Goal: Information Seeking & Learning: Compare options

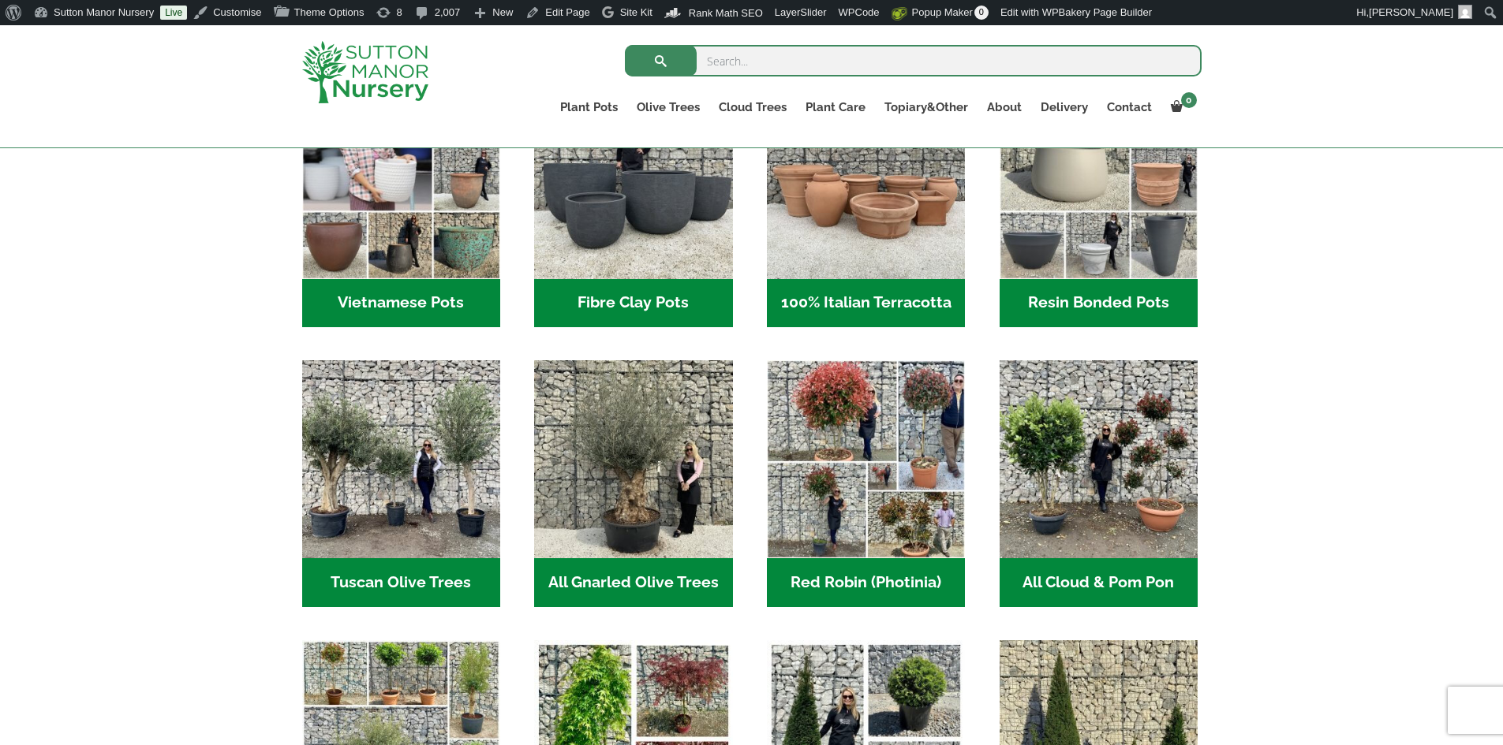
scroll to position [710, 0]
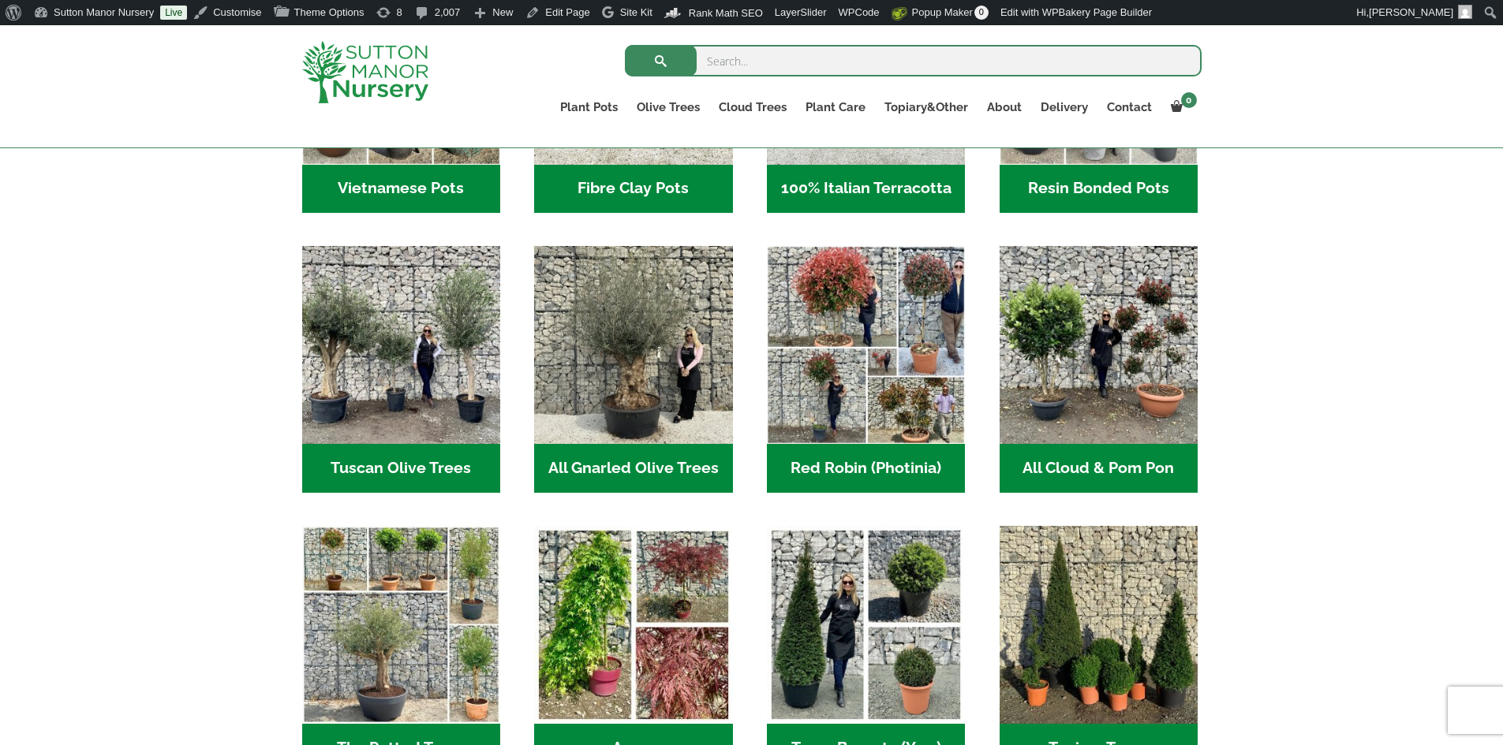
click at [464, 470] on h2 "Tuscan Olive Trees (8)" at bounding box center [401, 468] width 198 height 49
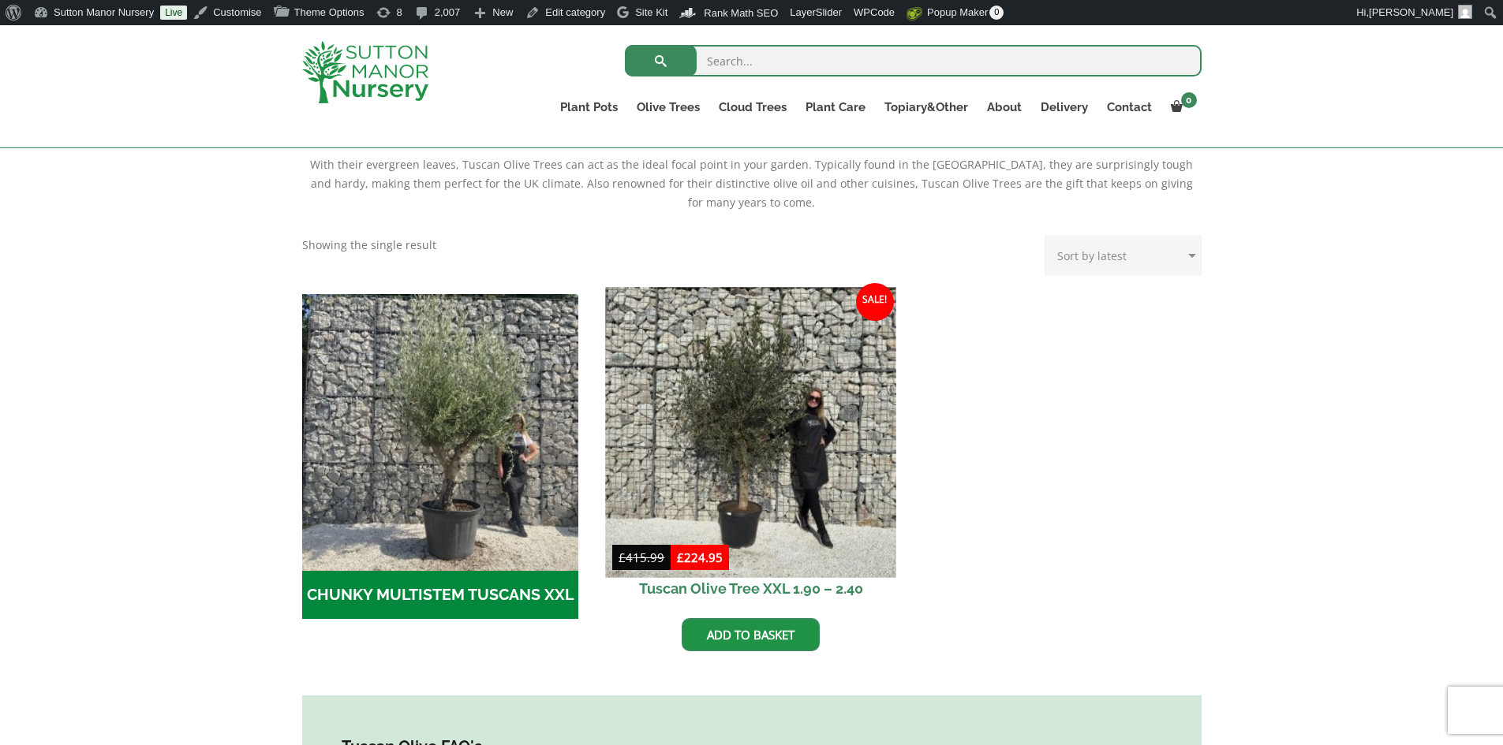
scroll to position [473, 0]
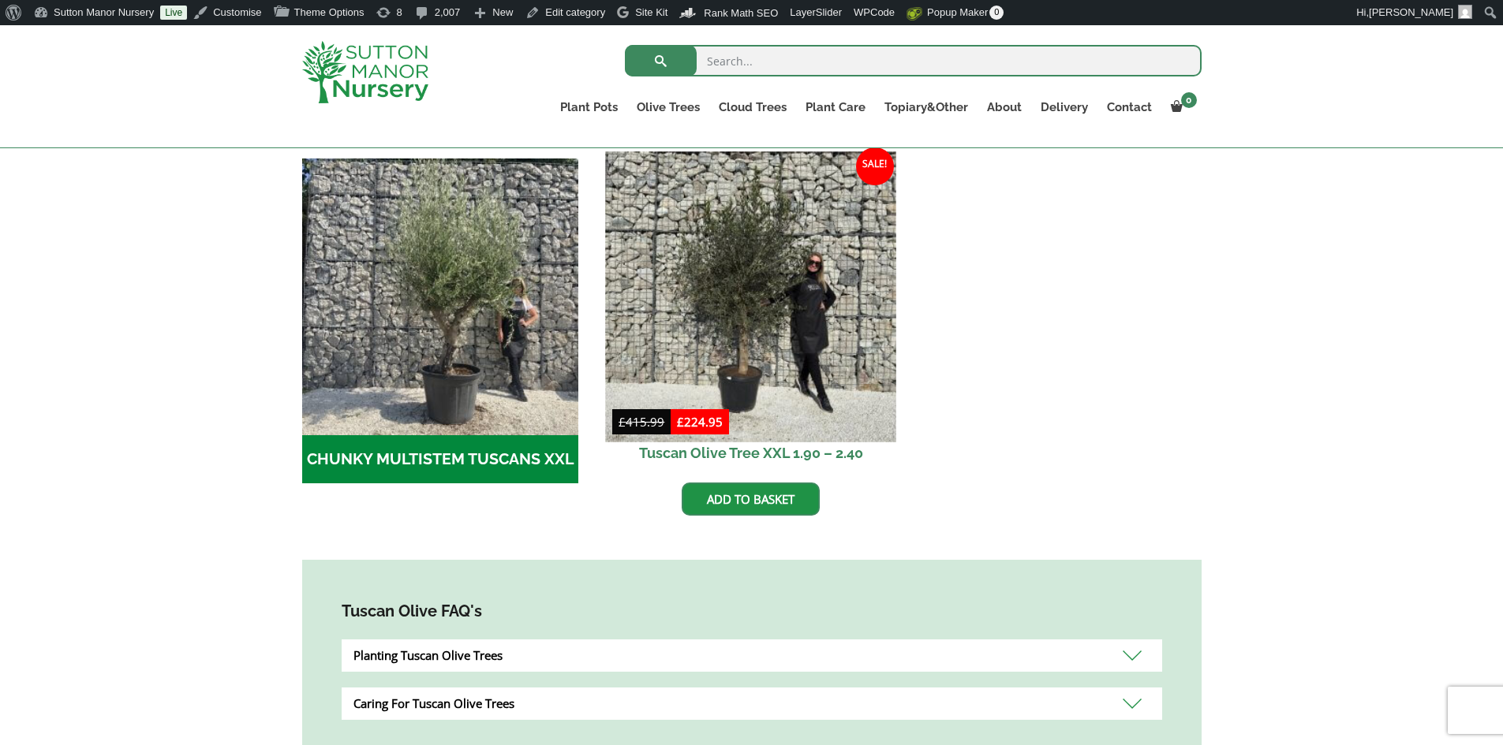
click at [764, 358] on img at bounding box center [751, 296] width 290 height 290
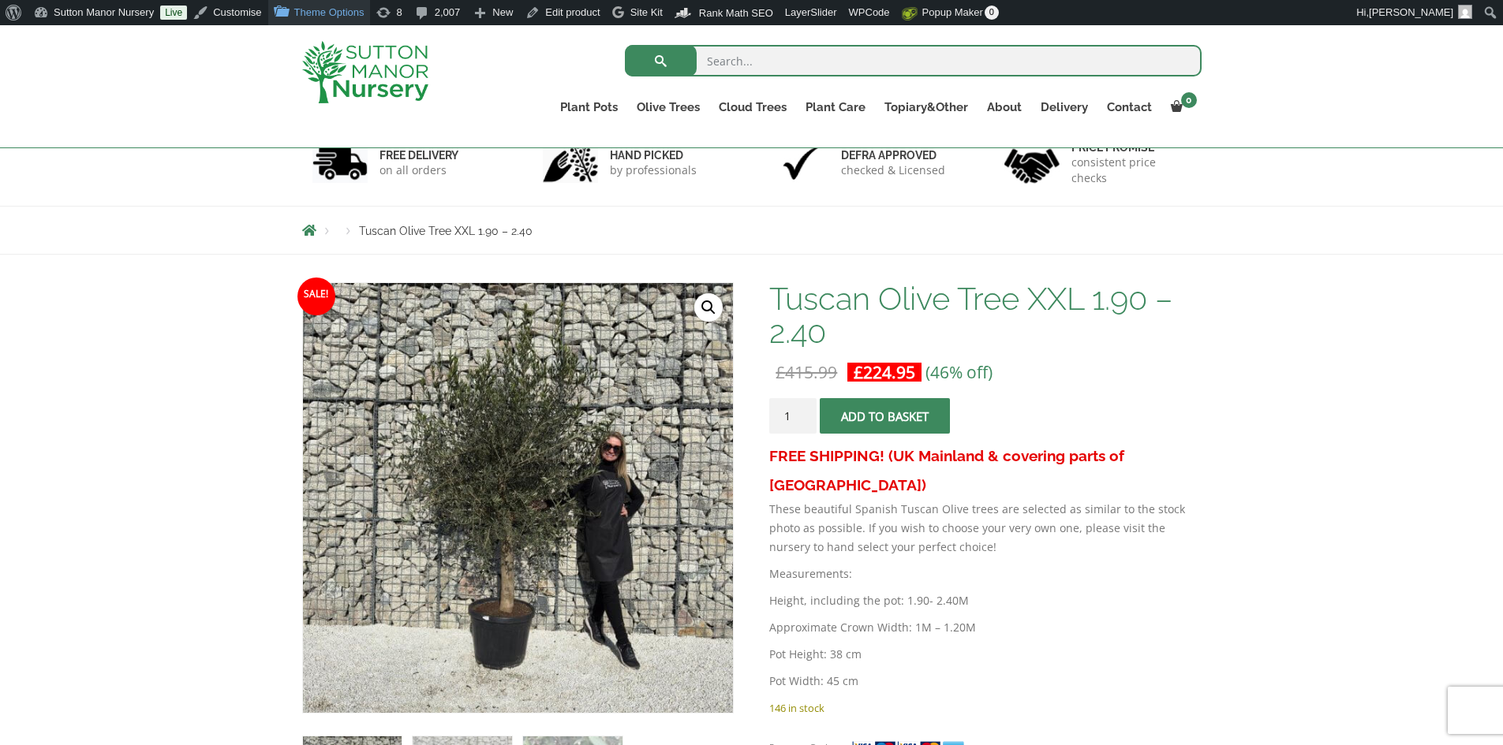
scroll to position [79, 0]
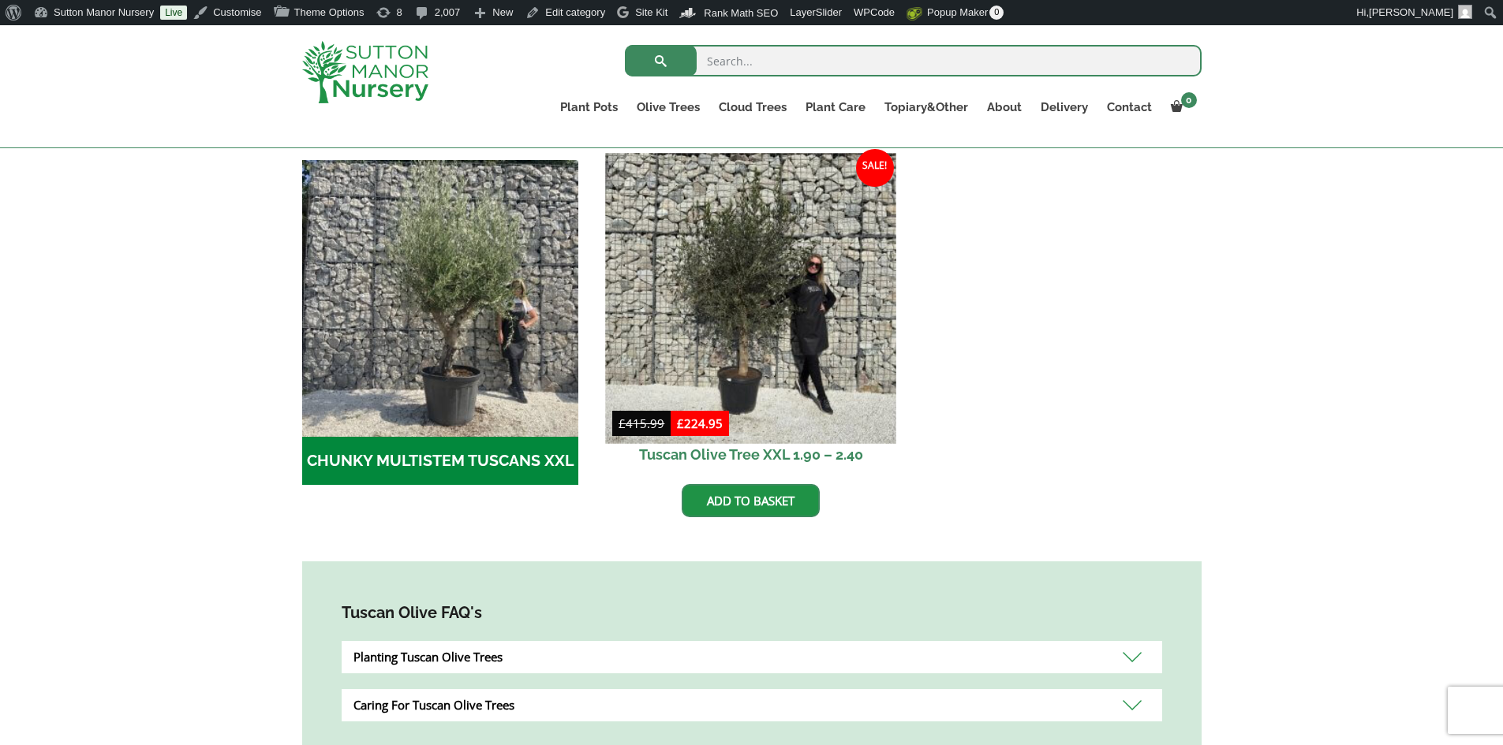
click at [749, 321] on img at bounding box center [751, 298] width 290 height 290
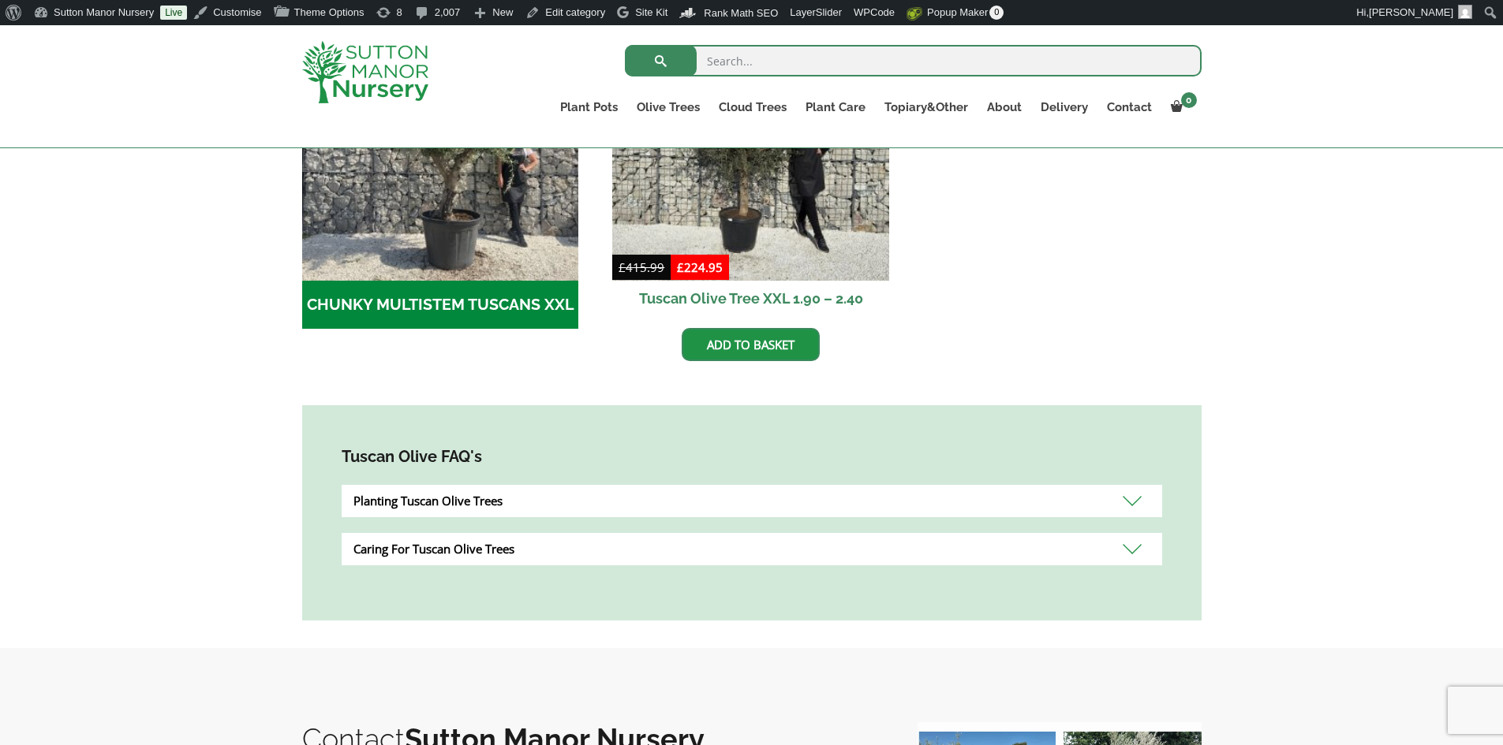
click at [463, 308] on h2 "CHUNKY MULTISTEM TUSCANS XXL (7)" at bounding box center [440, 305] width 277 height 49
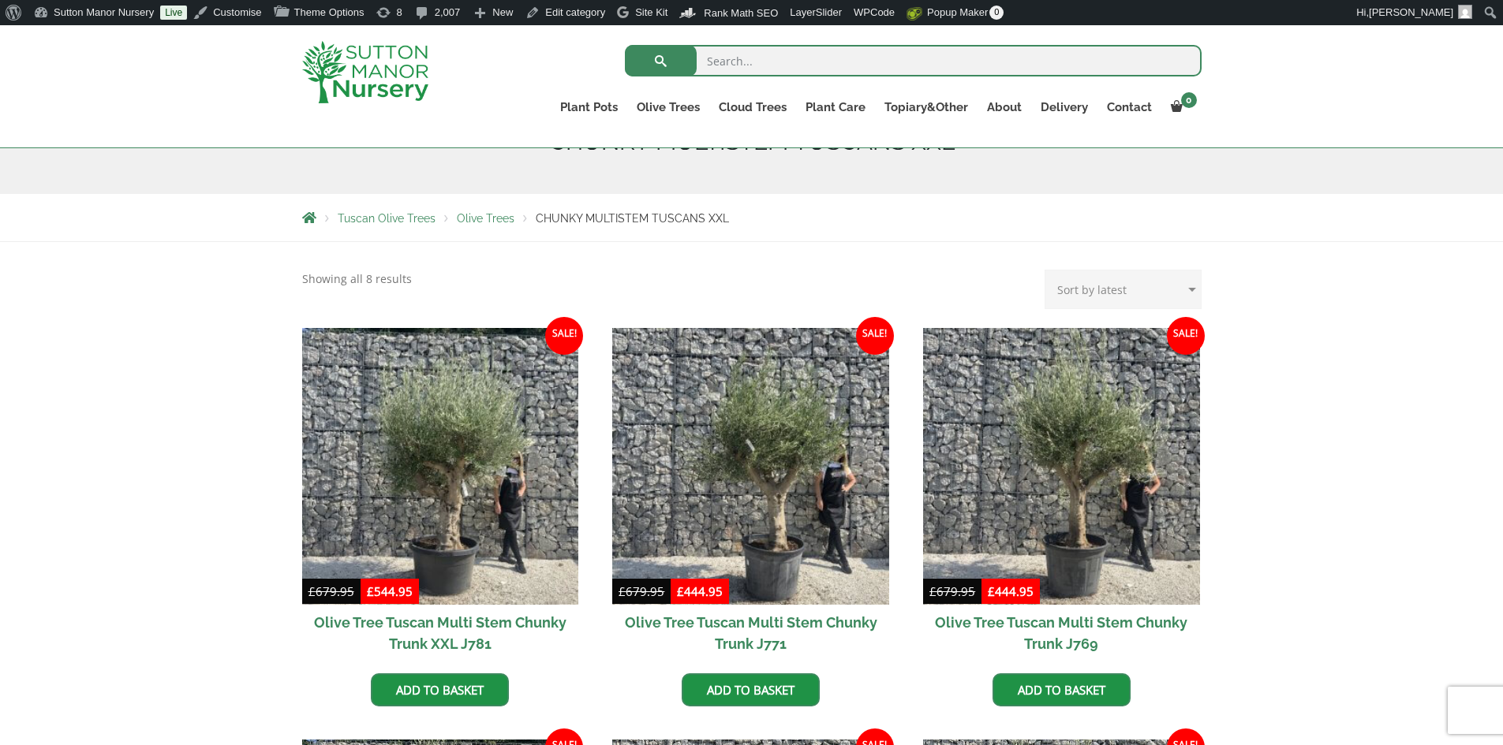
scroll to position [158, 0]
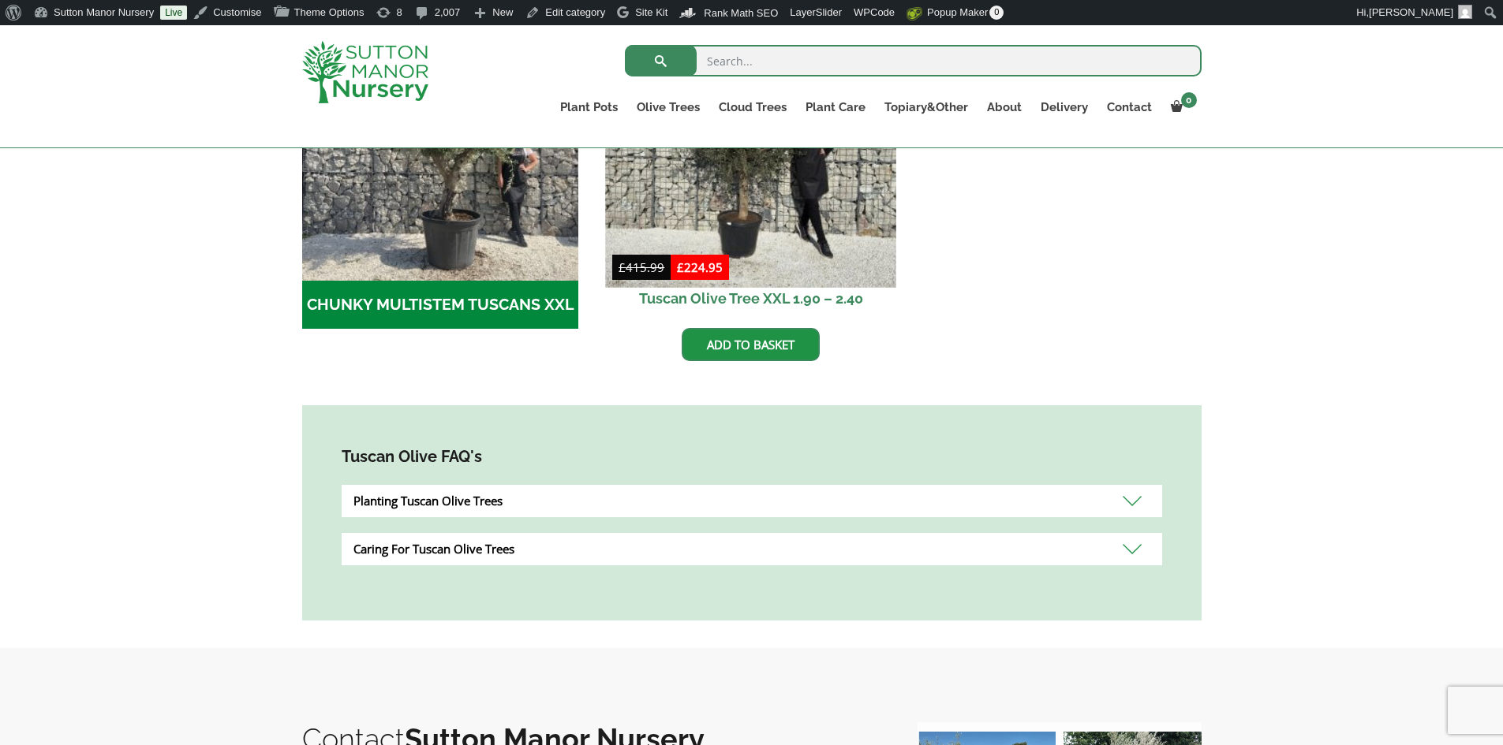
click at [705, 207] on img at bounding box center [751, 142] width 290 height 290
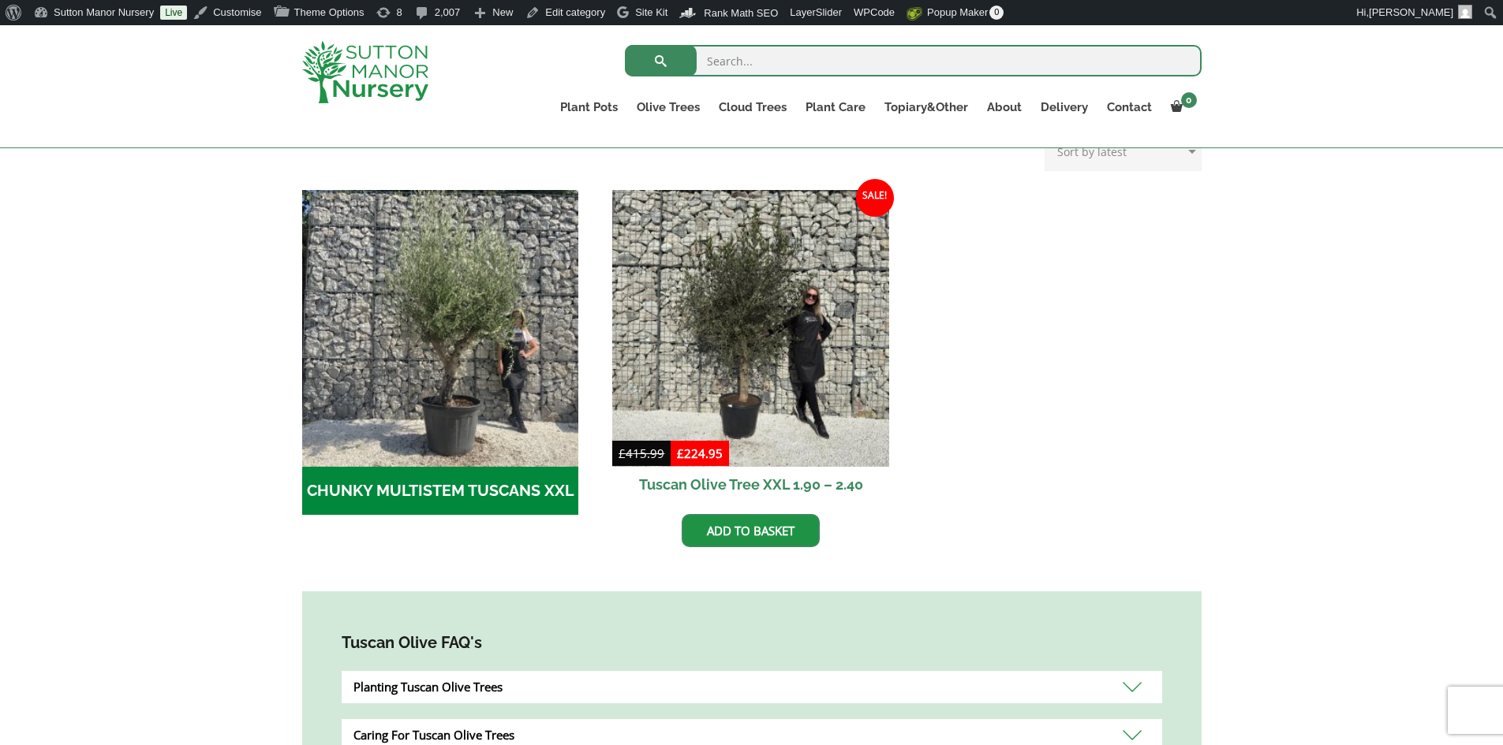
scroll to position [470, 0]
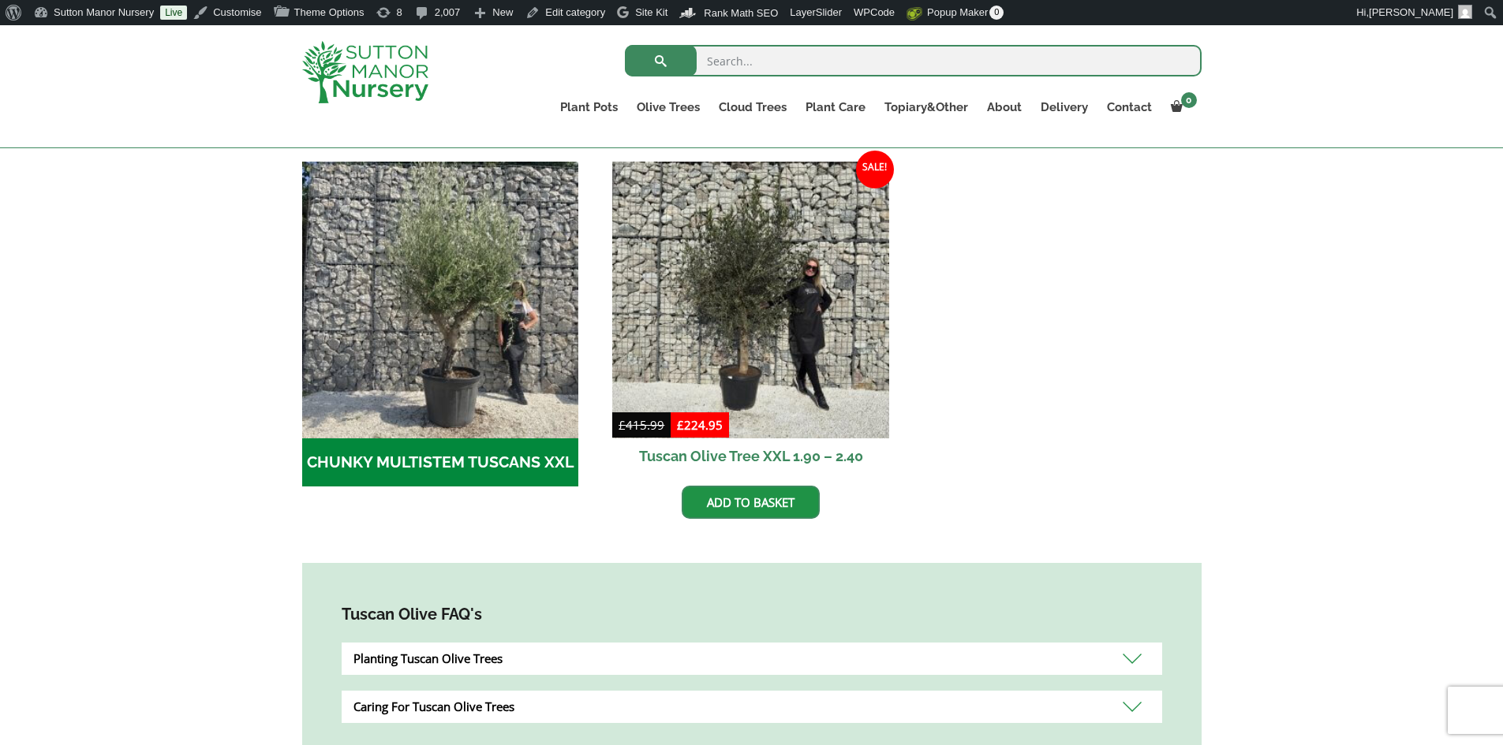
click at [502, 466] on h2 "CHUNKY MULTISTEM TUSCANS XXL (7)" at bounding box center [440, 463] width 277 height 49
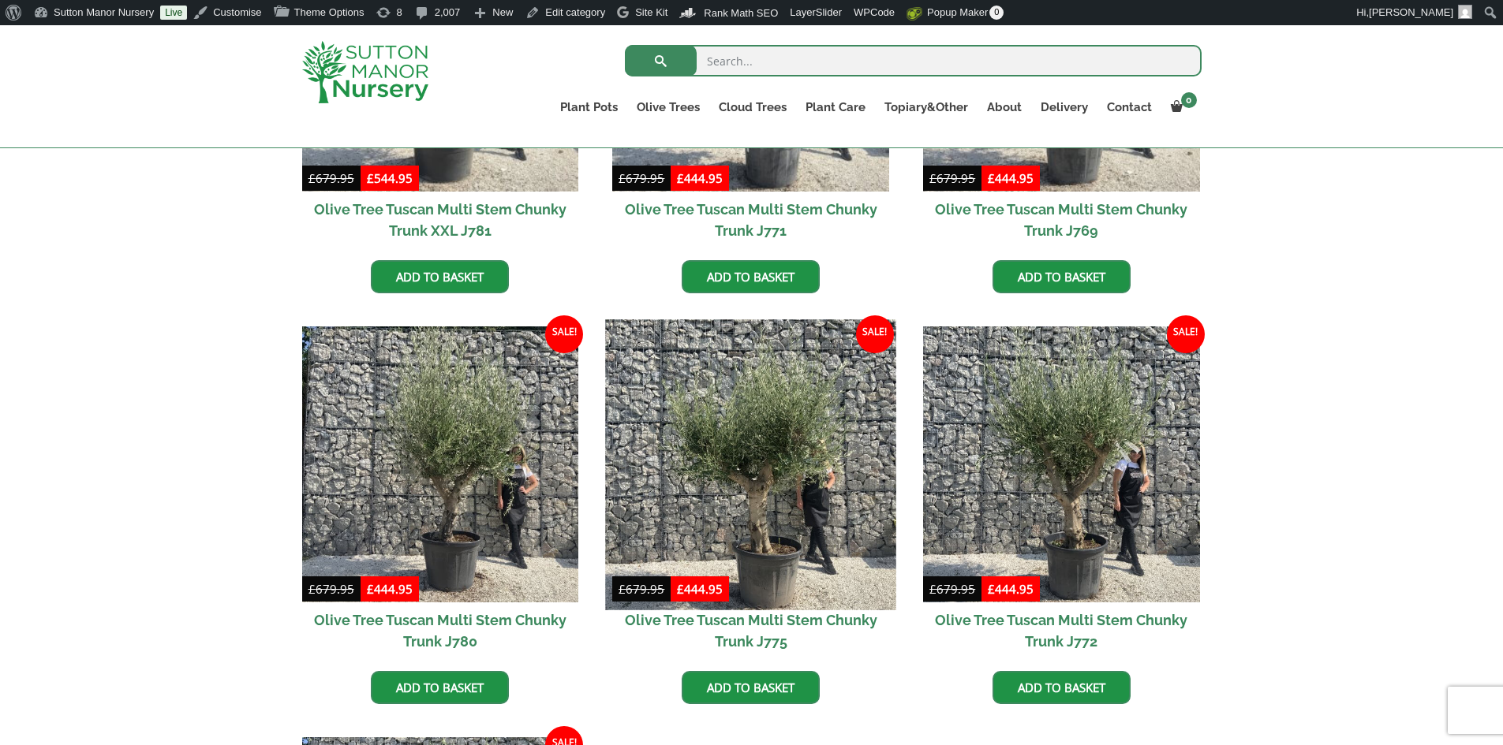
scroll to position [631, 0]
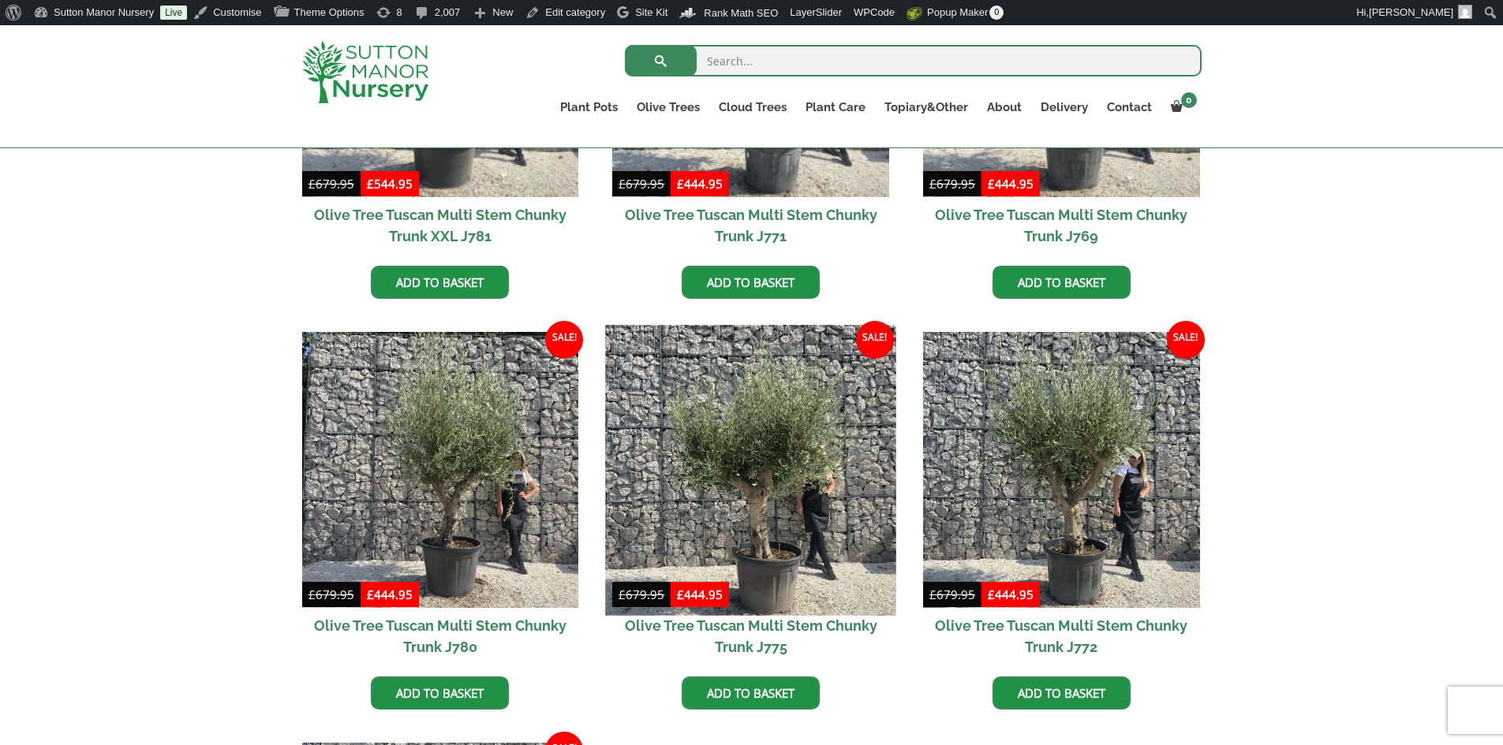
click at [768, 392] on img at bounding box center [751, 470] width 290 height 290
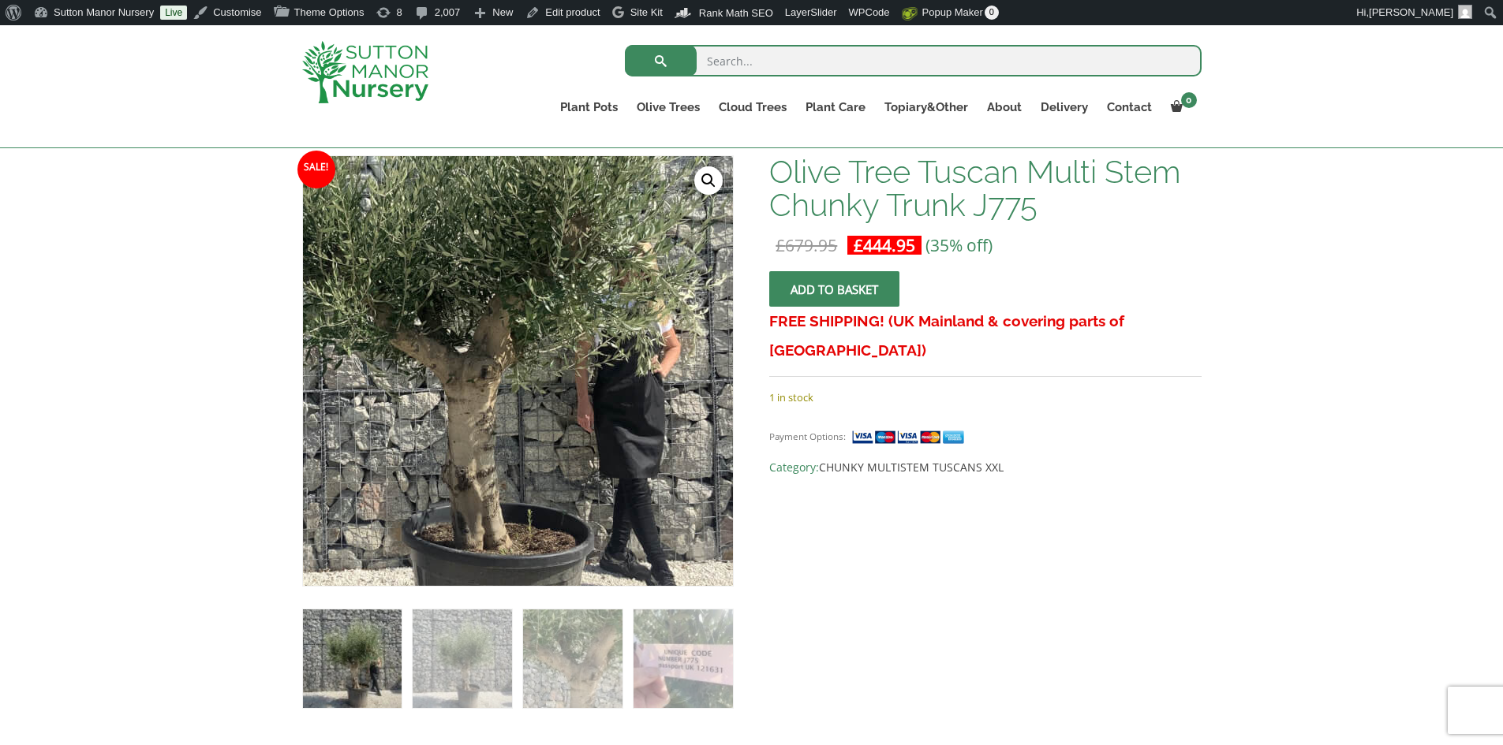
scroll to position [158, 0]
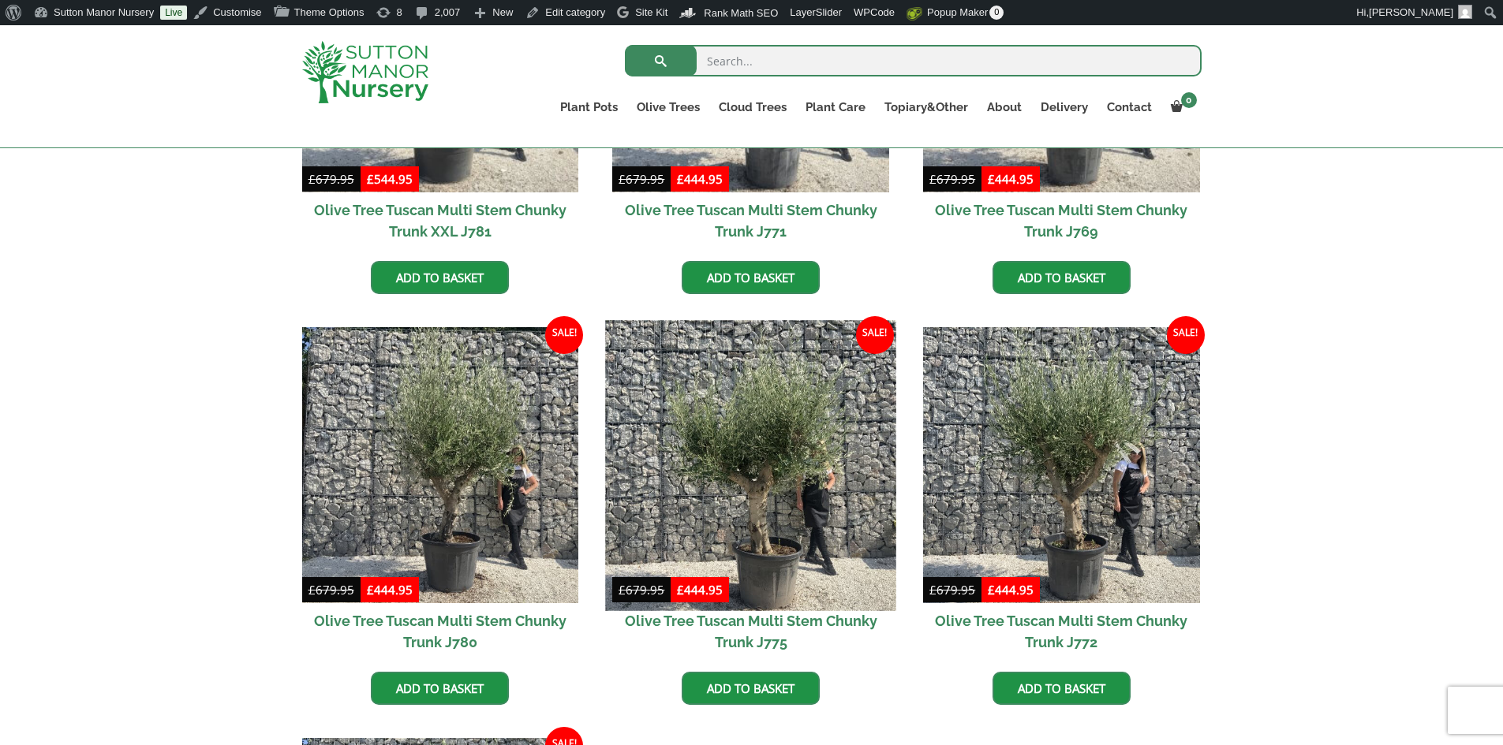
scroll to position [710, 0]
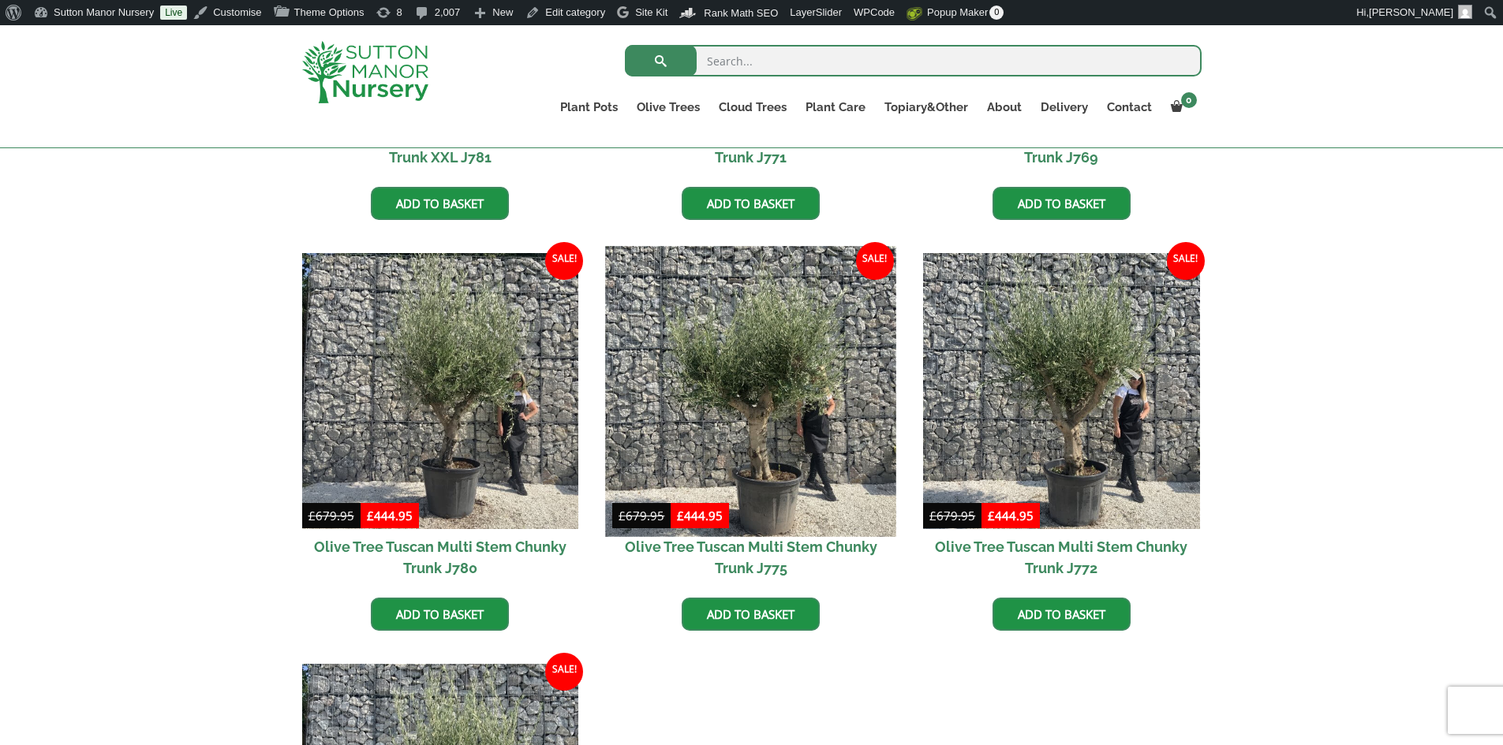
click at [763, 480] on img at bounding box center [751, 391] width 290 height 290
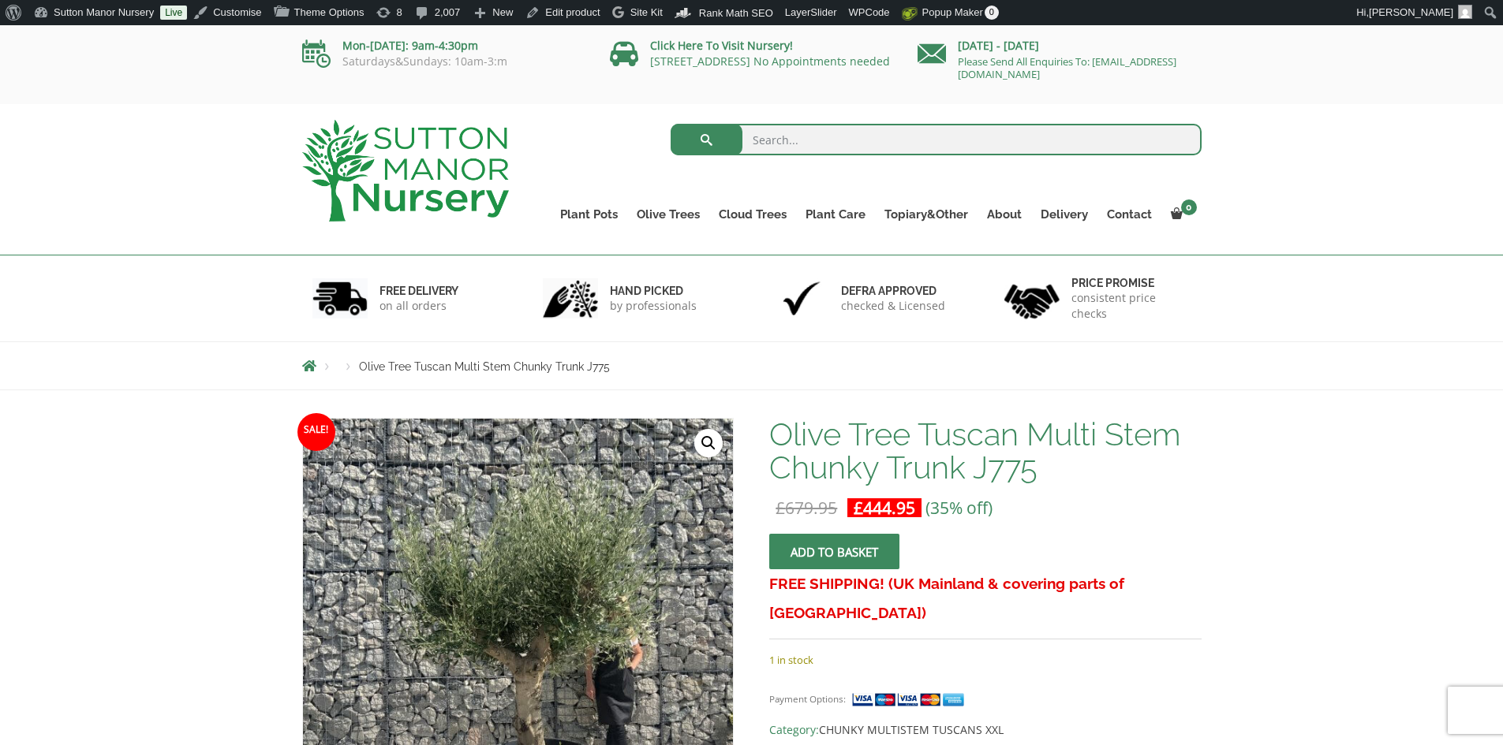
click at [451, 175] on img at bounding box center [405, 171] width 207 height 102
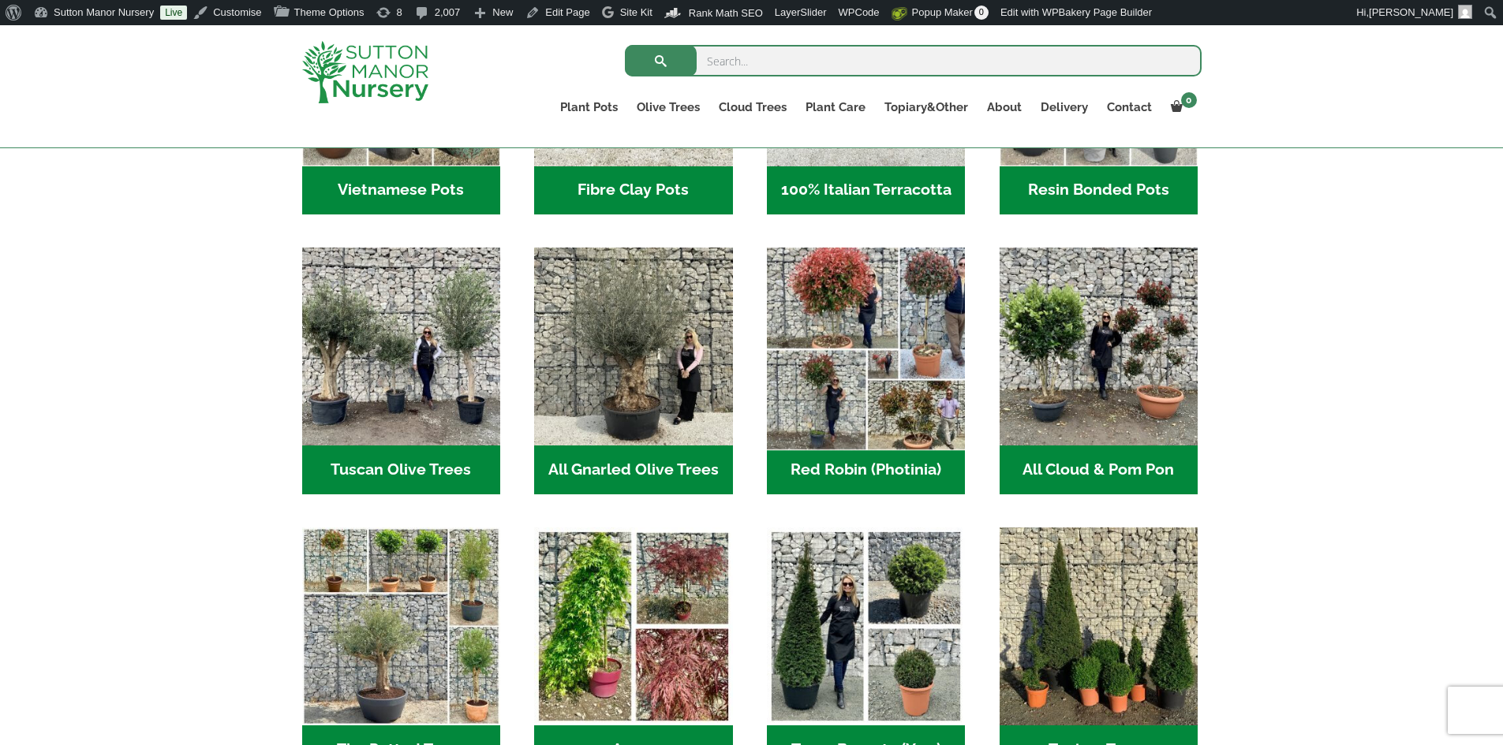
scroll to position [710, 0]
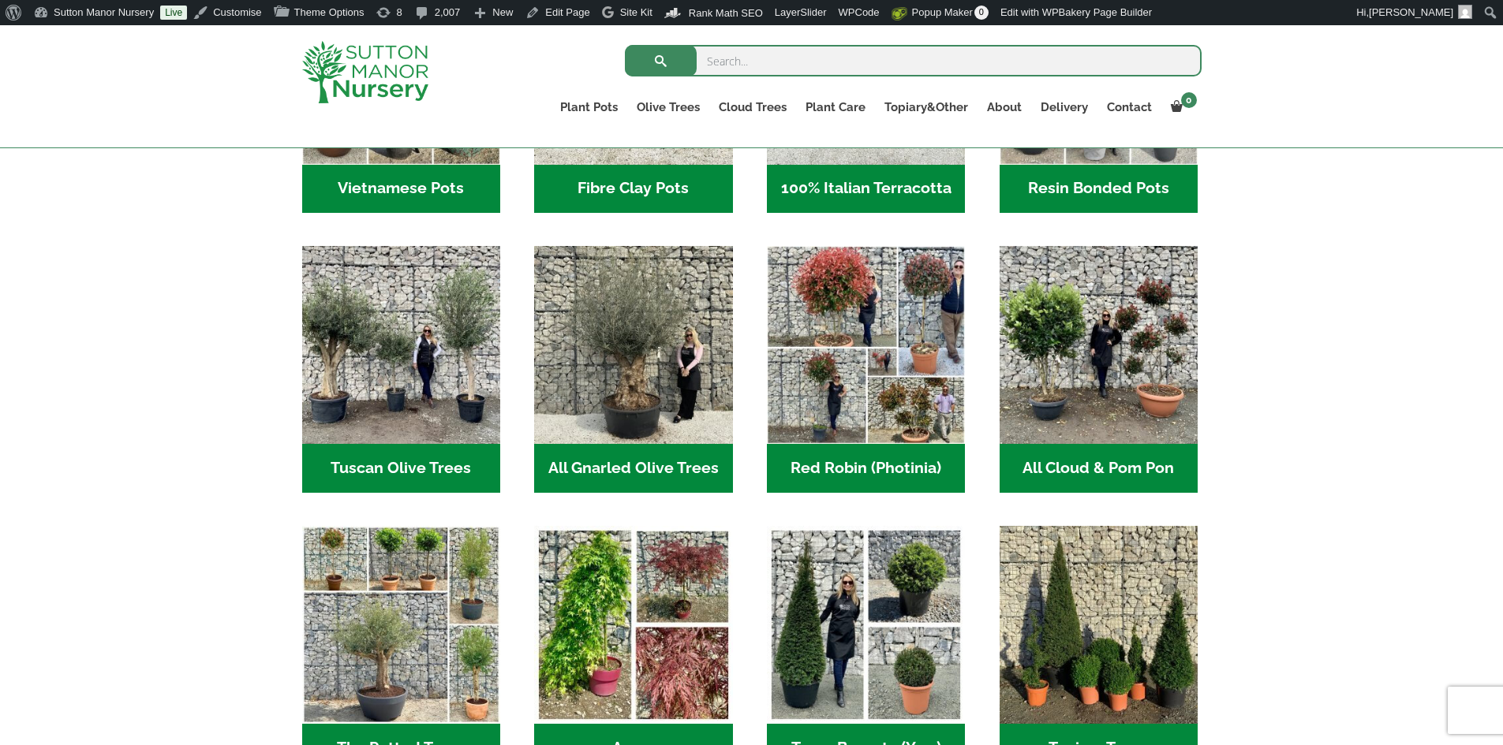
click at [682, 478] on h2 "All Gnarled Olive Trees (207)" at bounding box center [633, 468] width 198 height 49
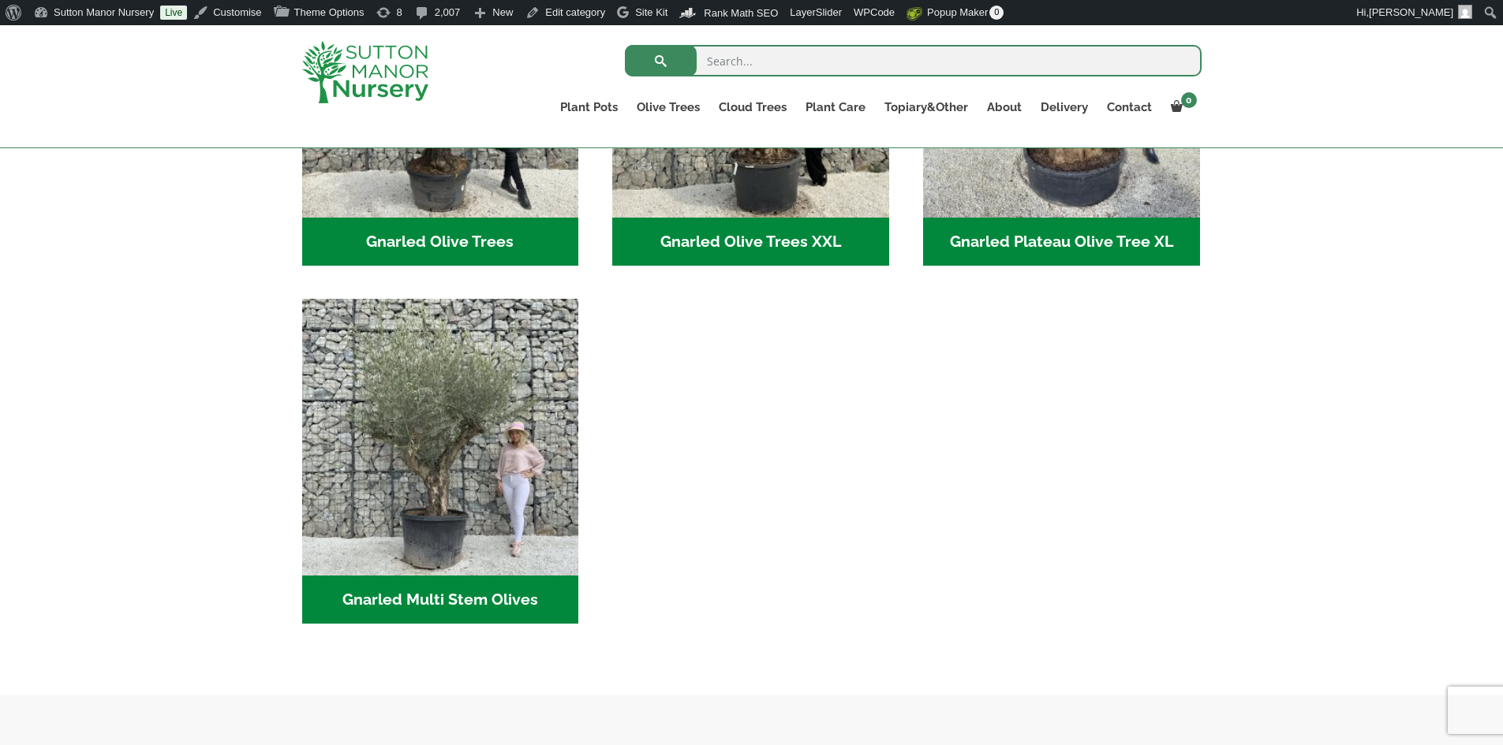
scroll to position [631, 0]
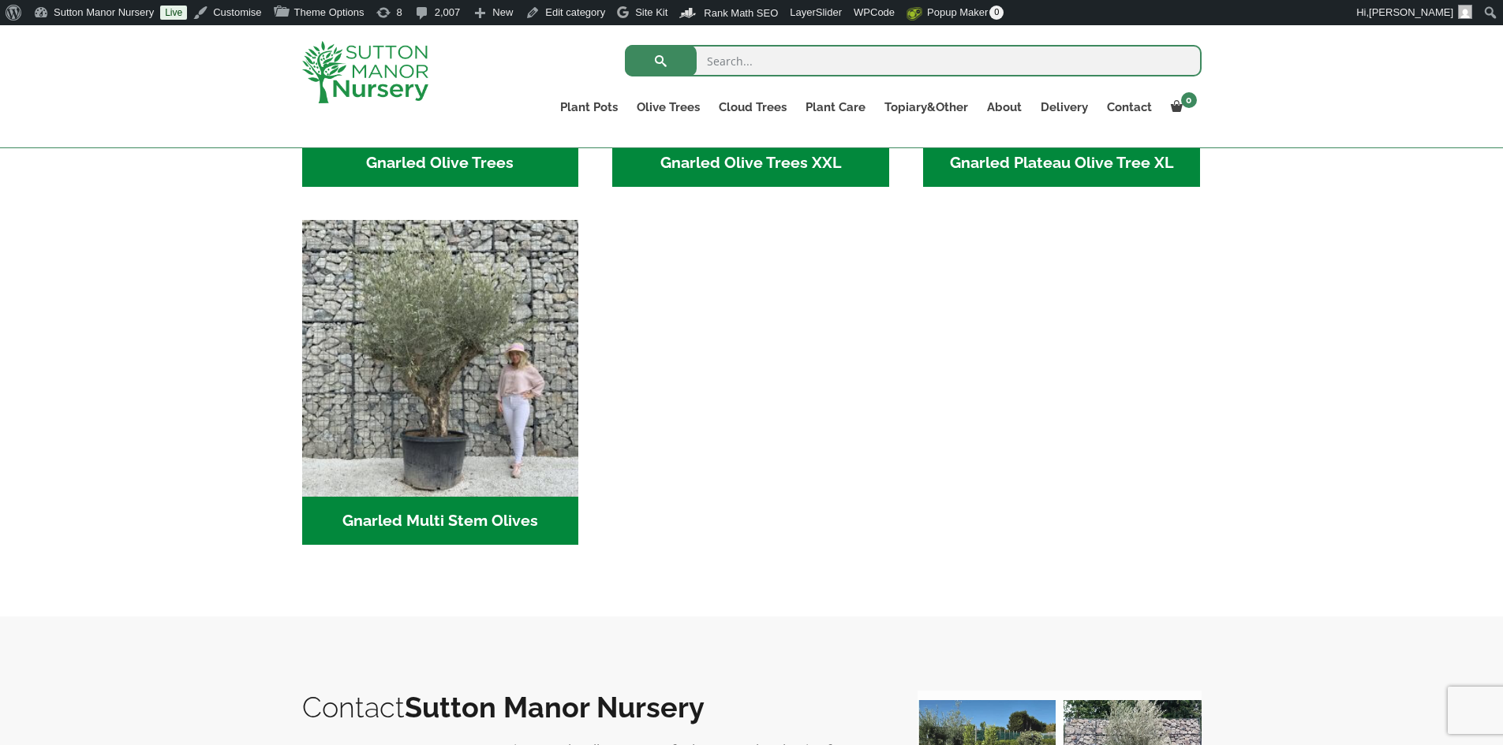
click at [468, 514] on h2 "Gnarled Multi Stem Olives (18)" at bounding box center [440, 521] width 277 height 49
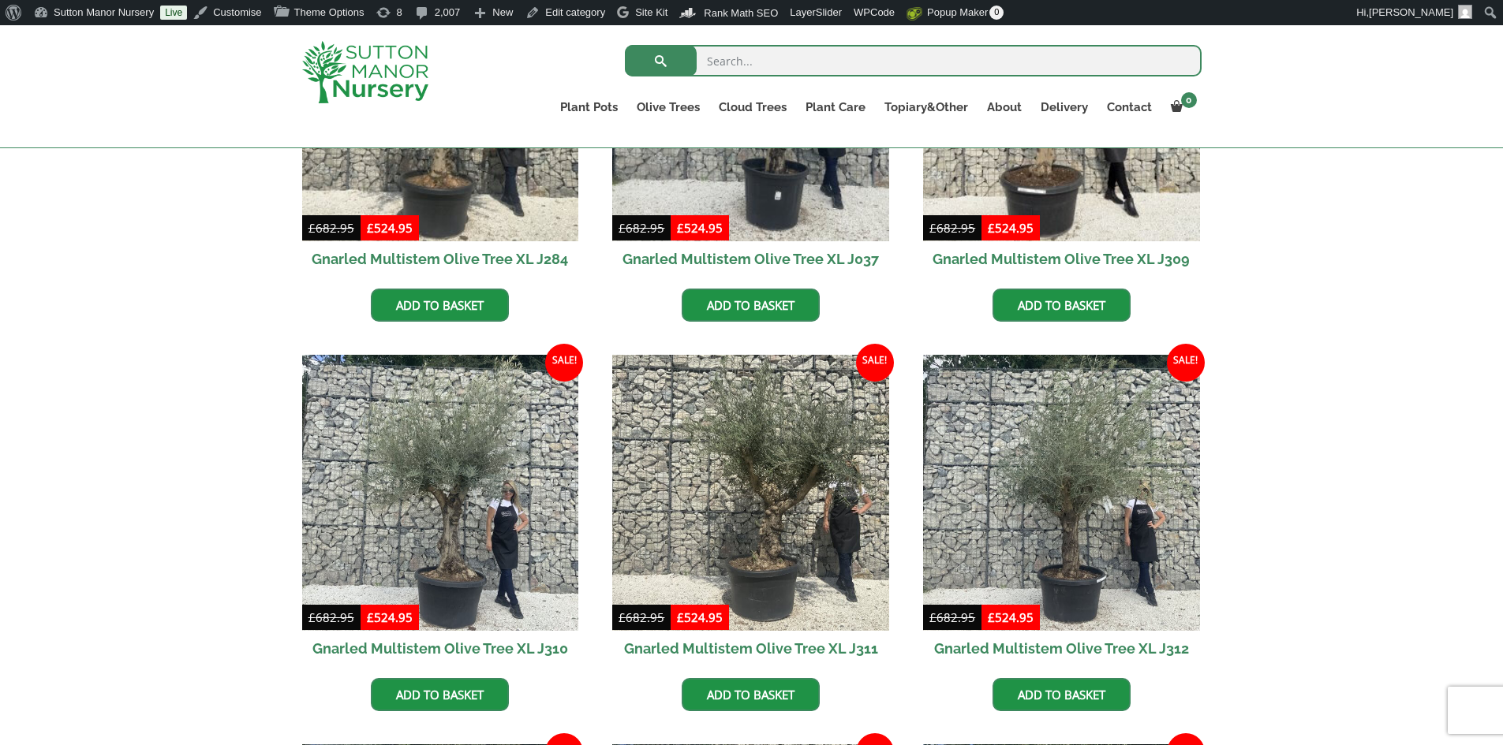
scroll to position [868, 0]
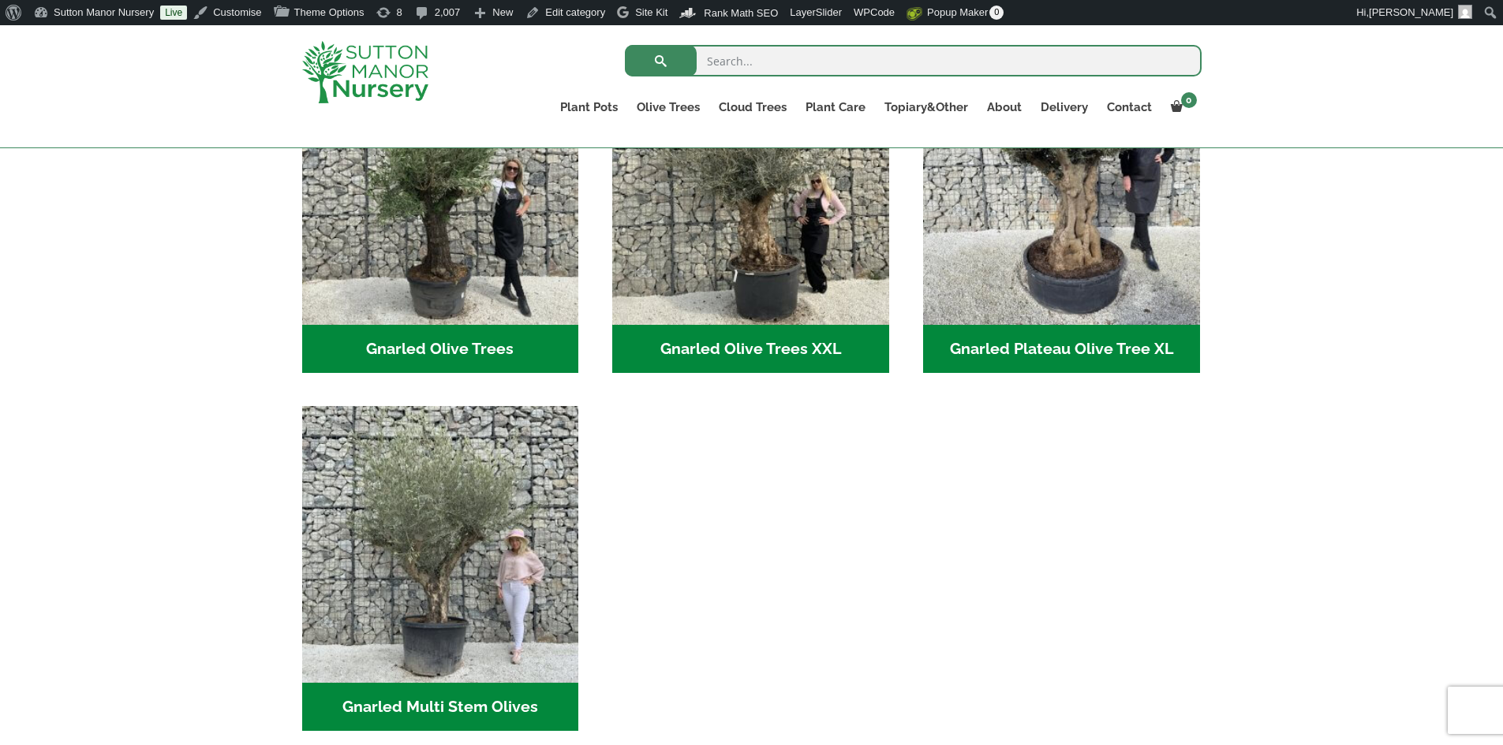
scroll to position [473, 0]
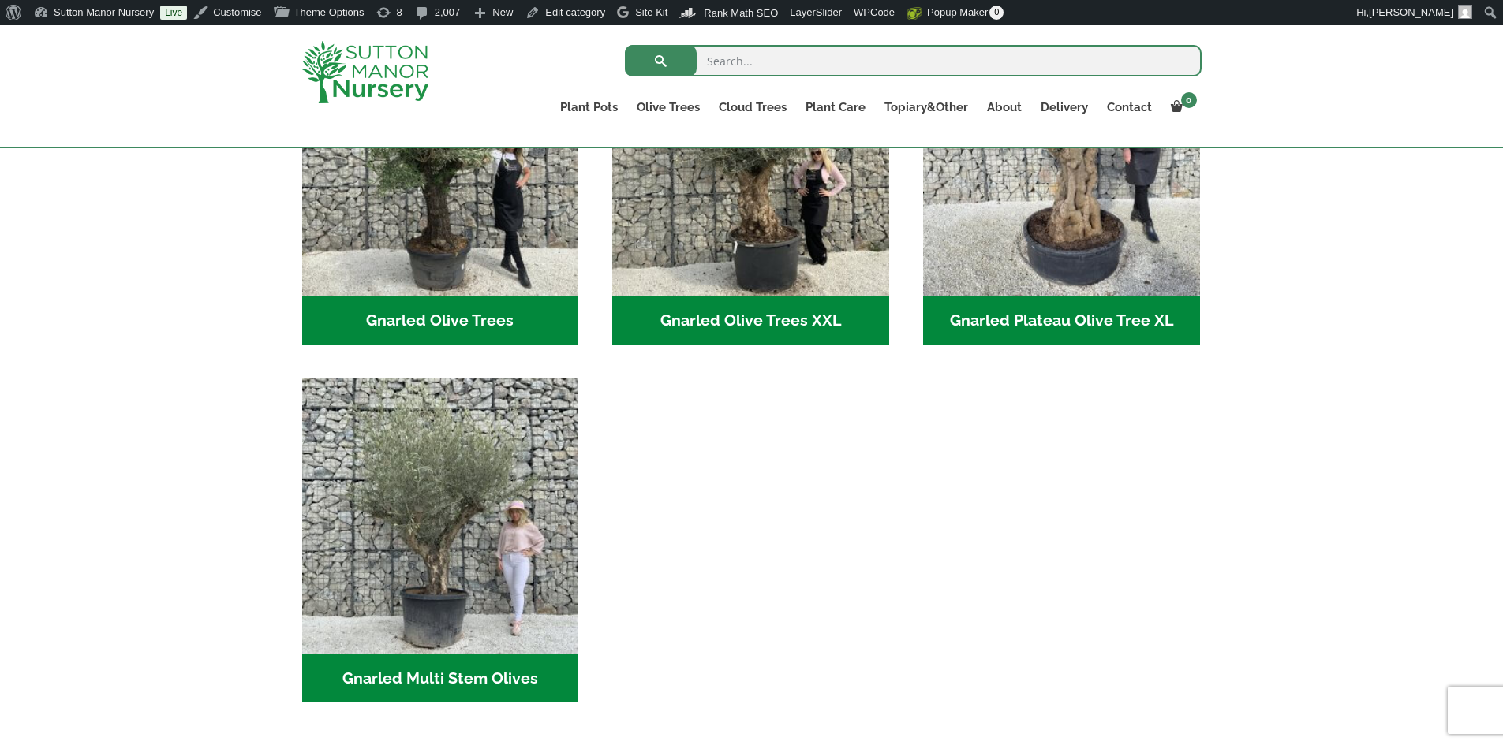
click at [743, 325] on h2 "Gnarled Olive Trees XXL (60)" at bounding box center [750, 321] width 277 height 49
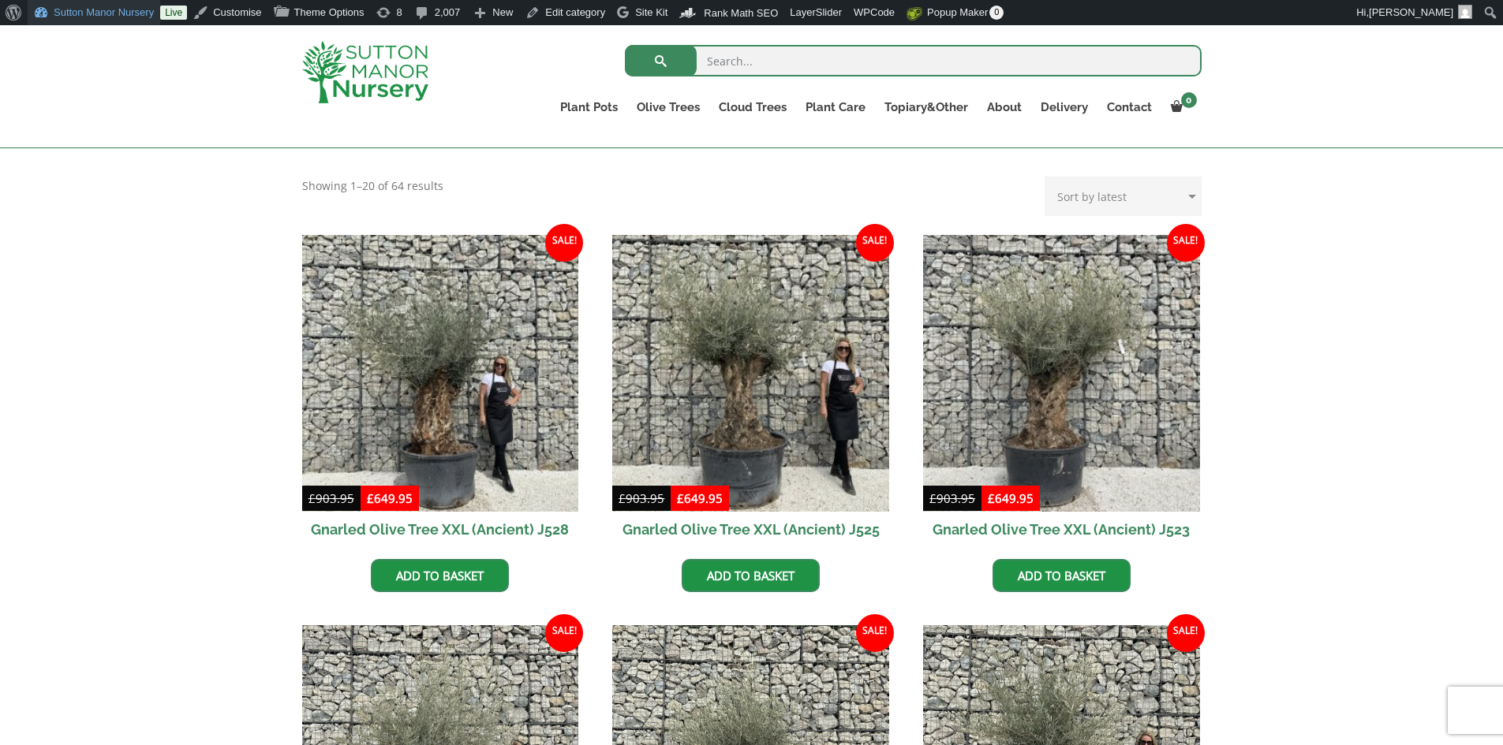
scroll to position [316, 0]
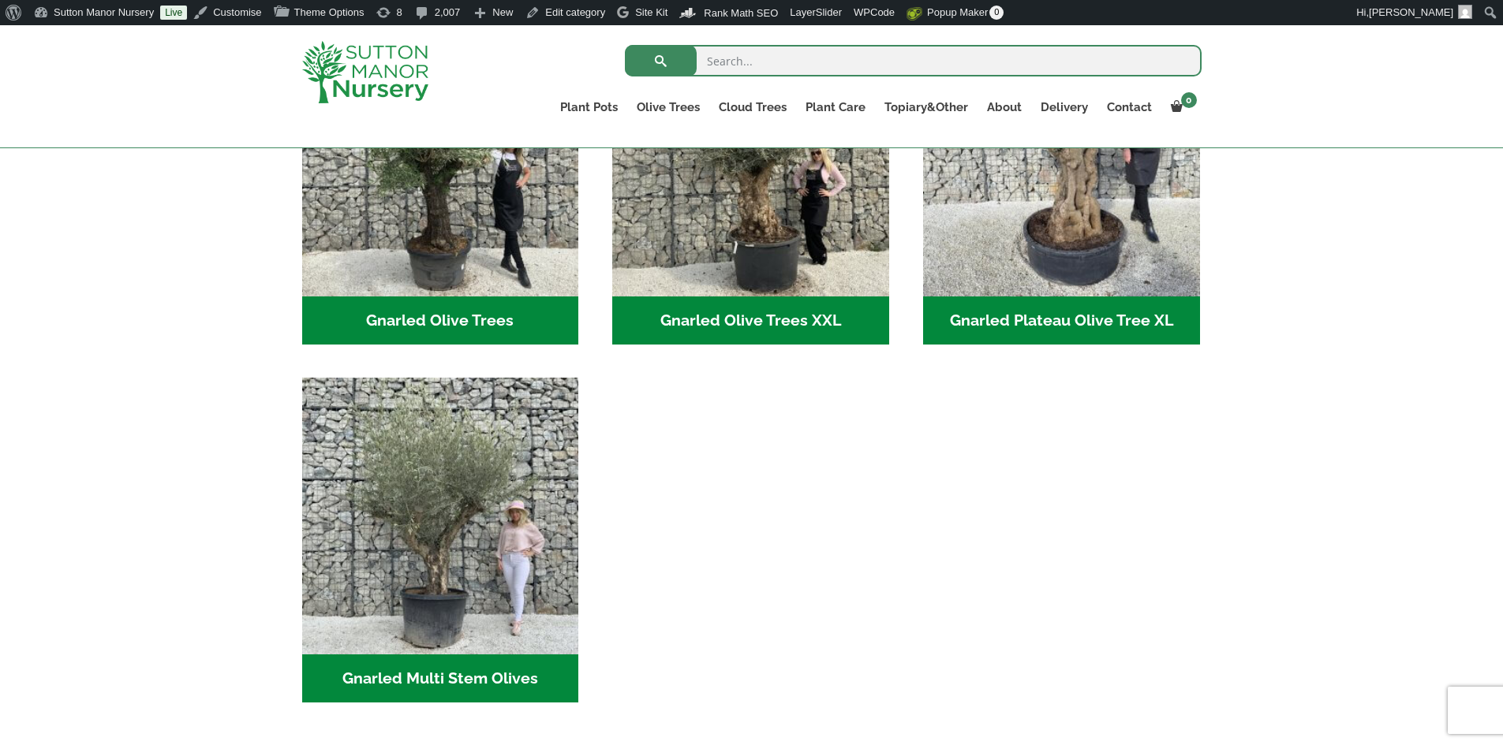
click at [504, 323] on h2 "Gnarled Olive Trees (122)" at bounding box center [440, 321] width 277 height 49
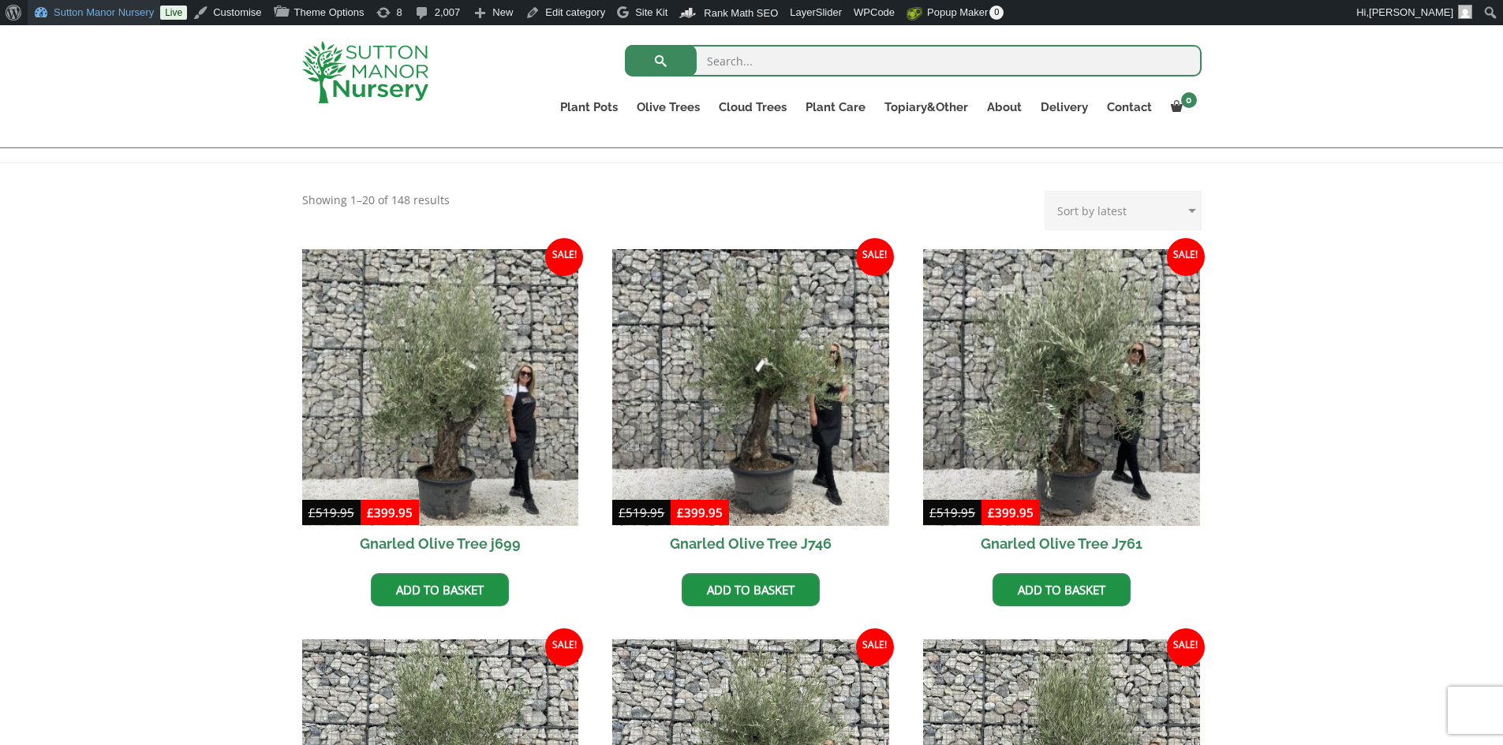
scroll to position [287, 0]
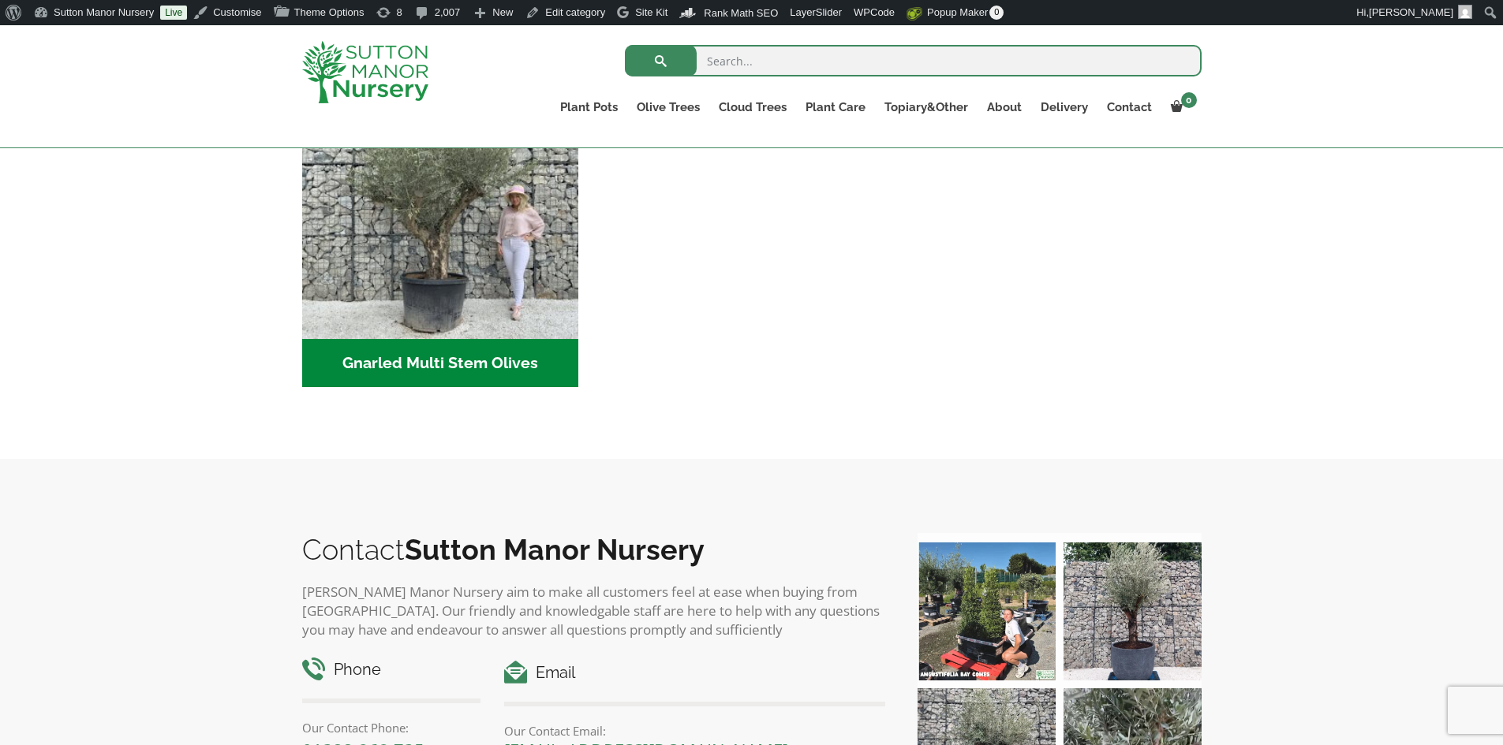
click at [504, 357] on h2 "Gnarled Multi Stem Olives (18)" at bounding box center [440, 363] width 277 height 49
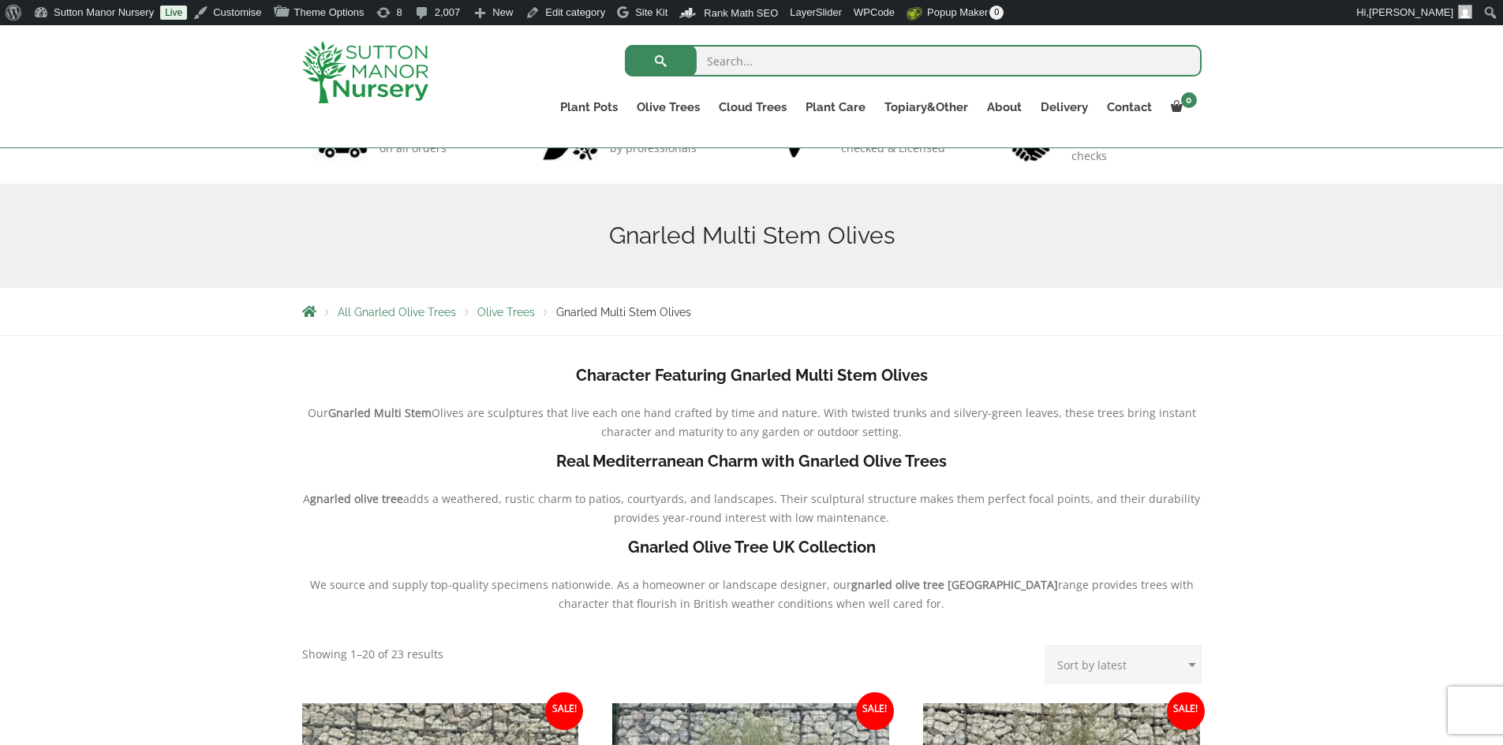
scroll to position [79, 0]
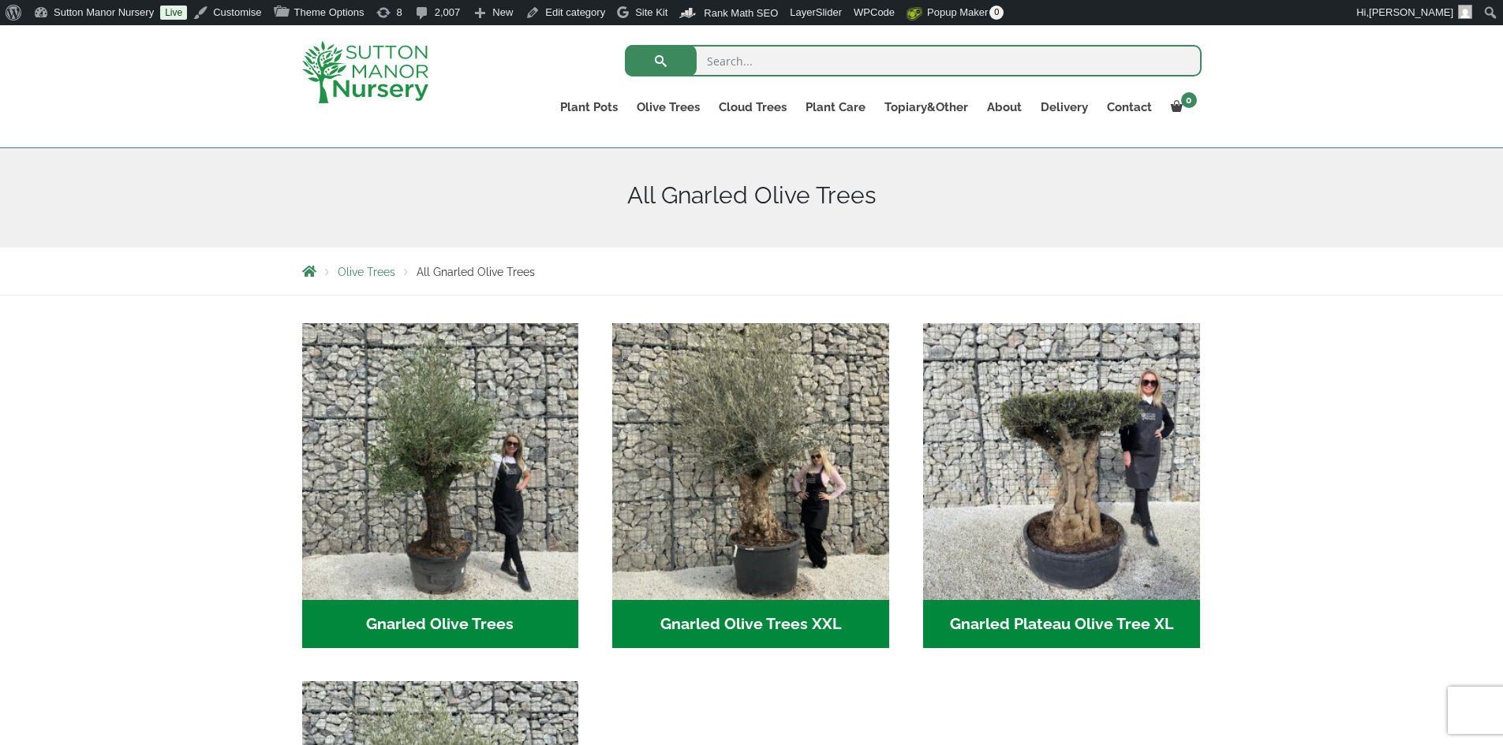
scroll to position [79, 0]
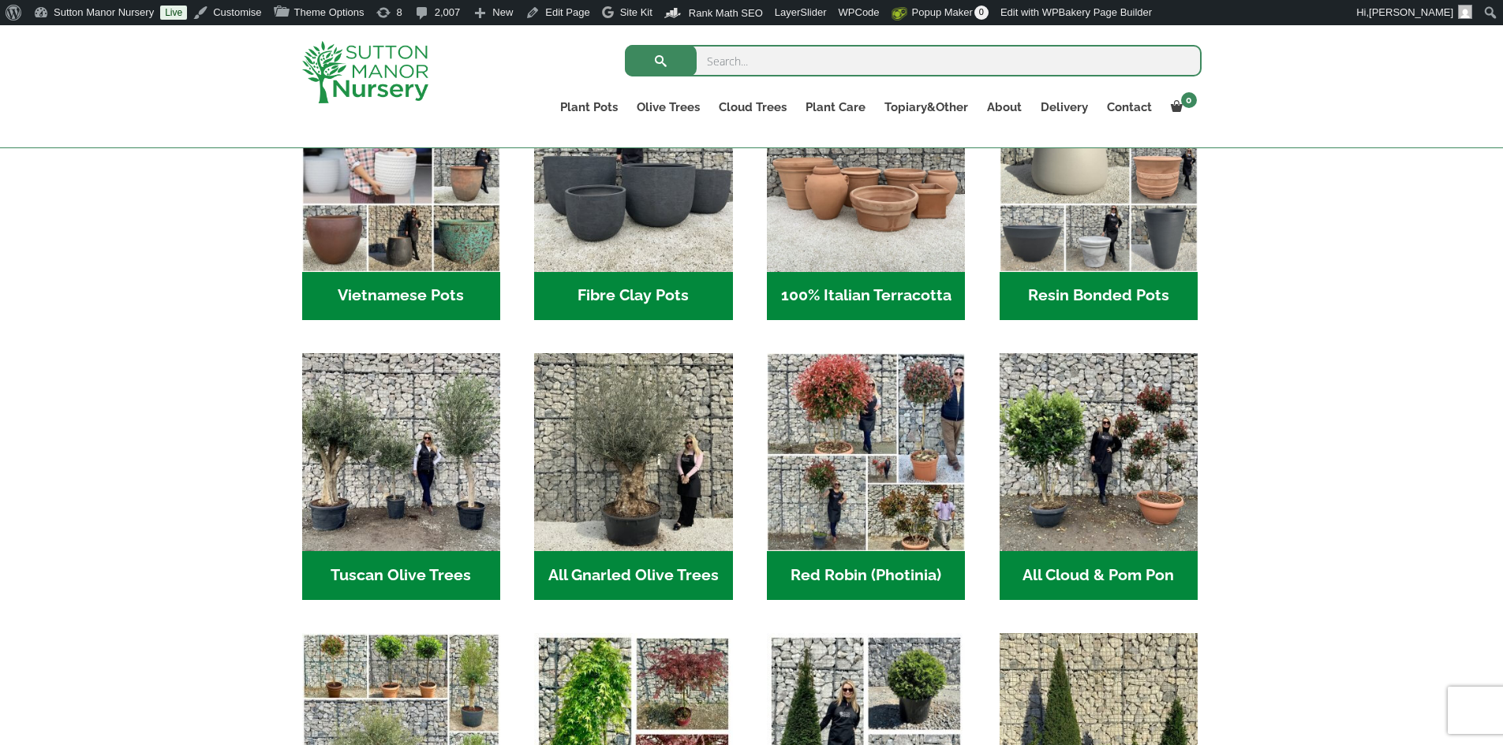
scroll to position [631, 0]
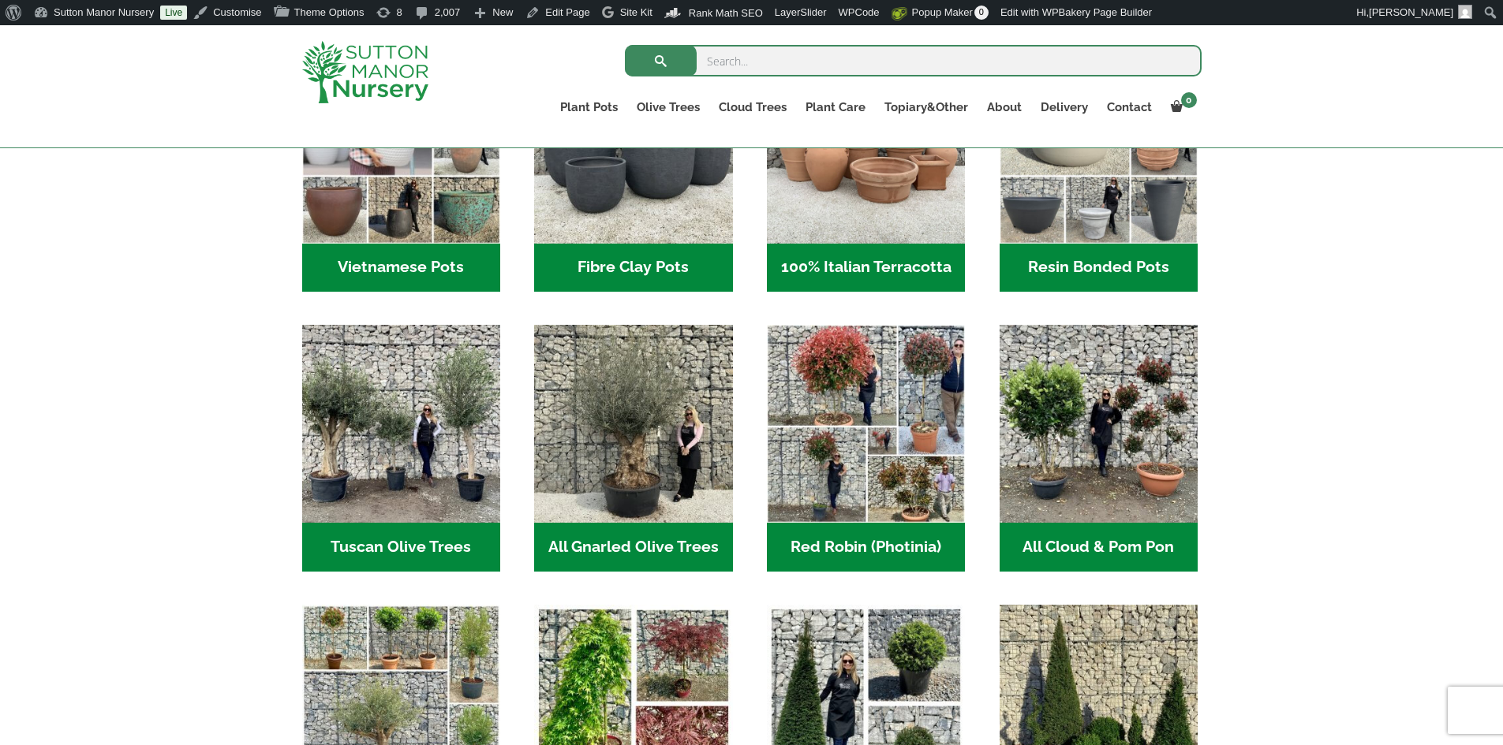
click at [437, 547] on h2 "Tuscan Olive Trees (8)" at bounding box center [401, 547] width 198 height 49
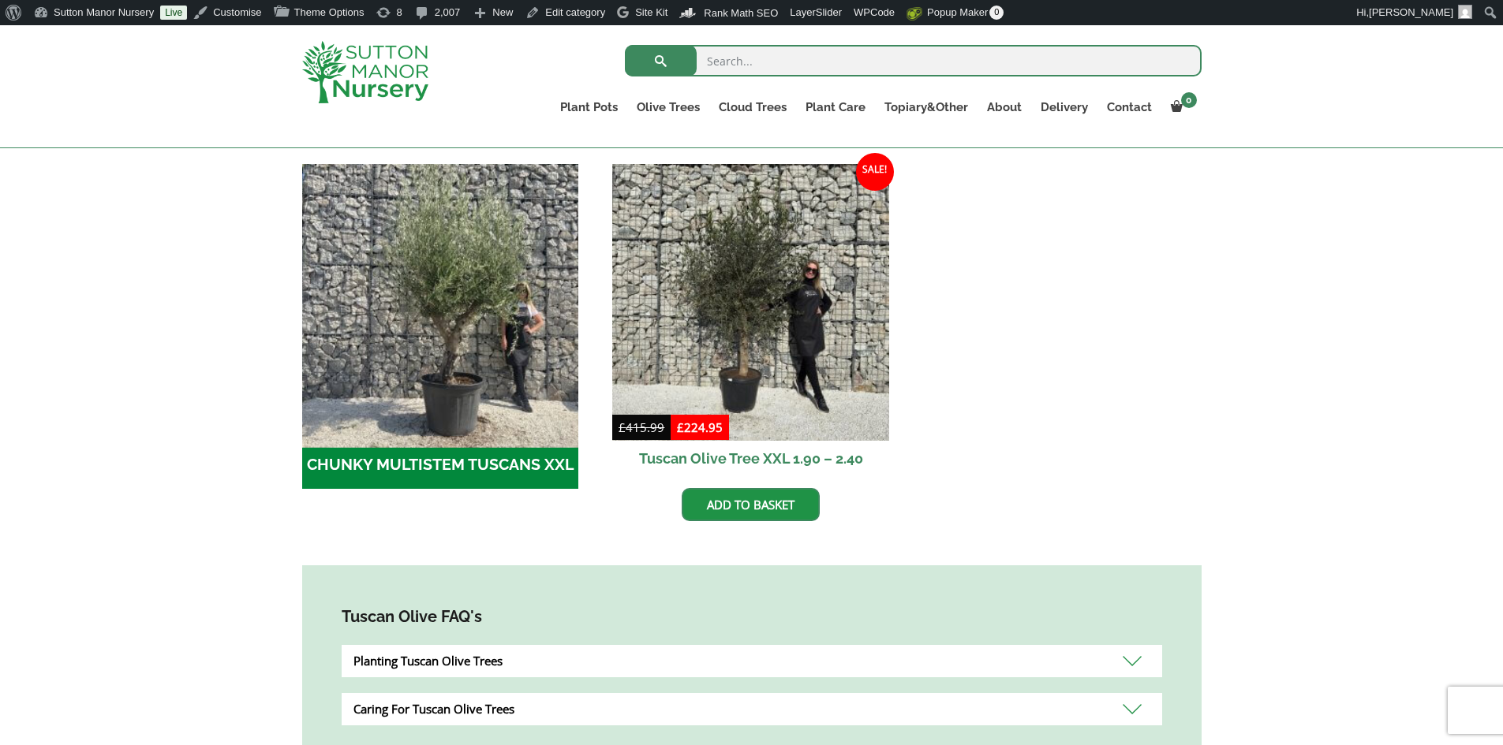
scroll to position [473, 0]
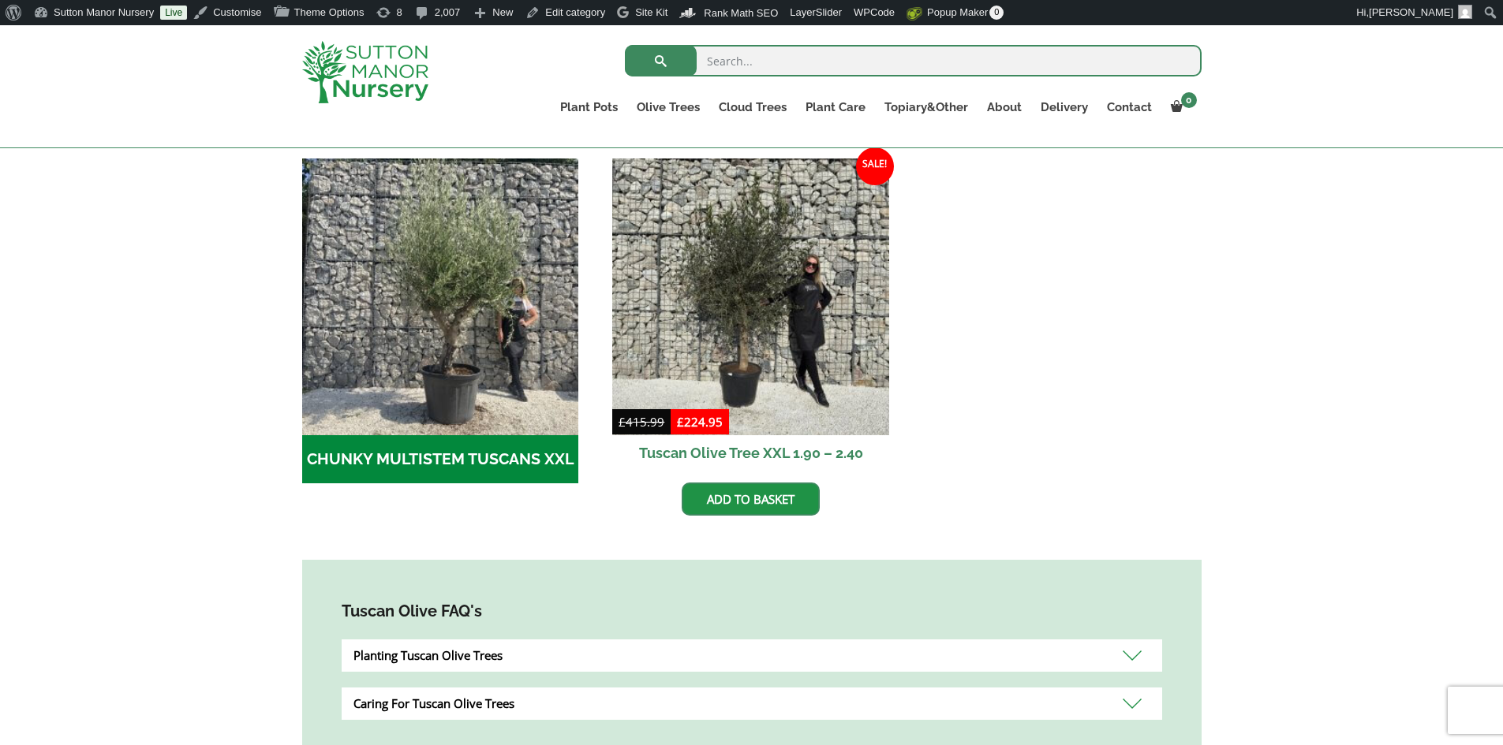
click at [498, 455] on h2 "CHUNKY MULTISTEM TUSCANS XXL (7)" at bounding box center [440, 459] width 277 height 49
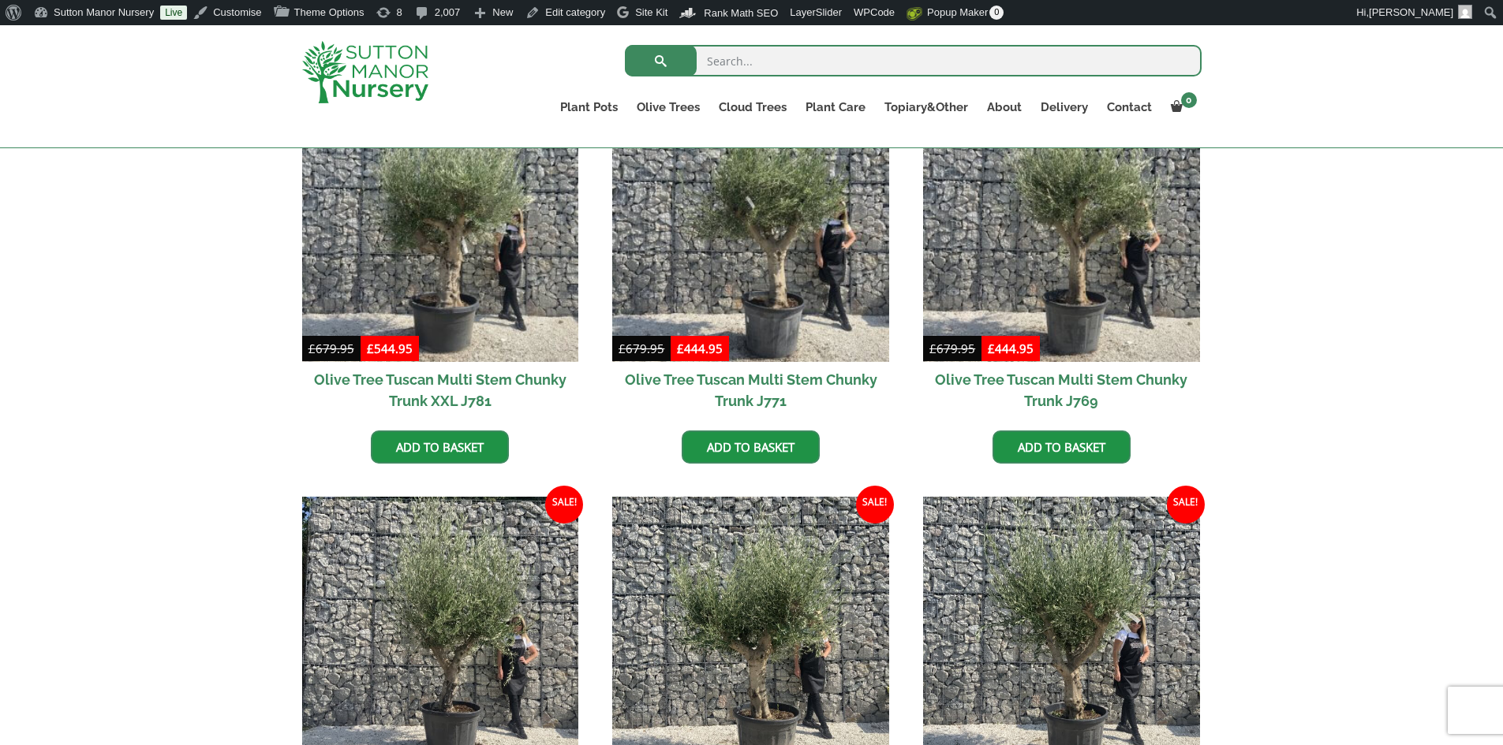
scroll to position [473, 0]
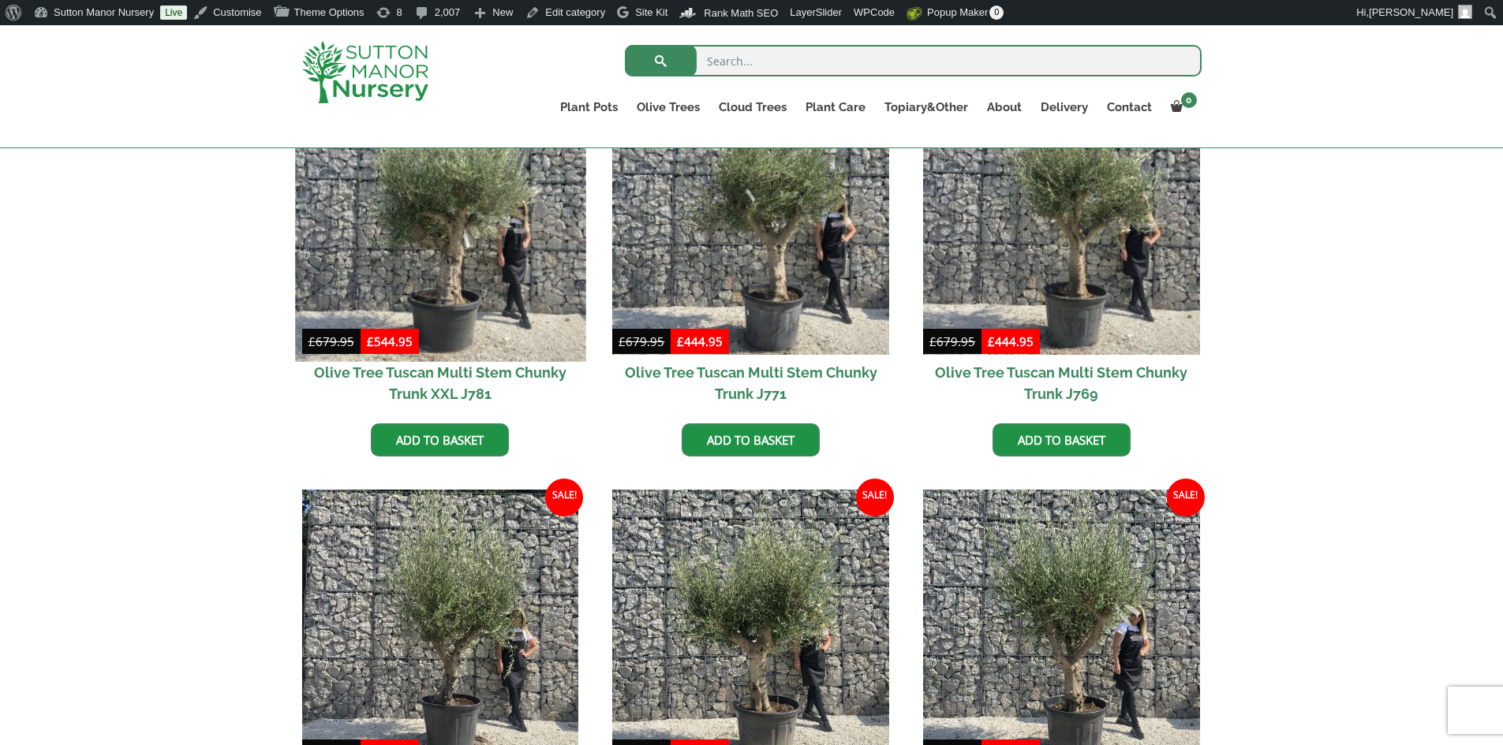
click at [507, 290] on img at bounding box center [440, 216] width 290 height 290
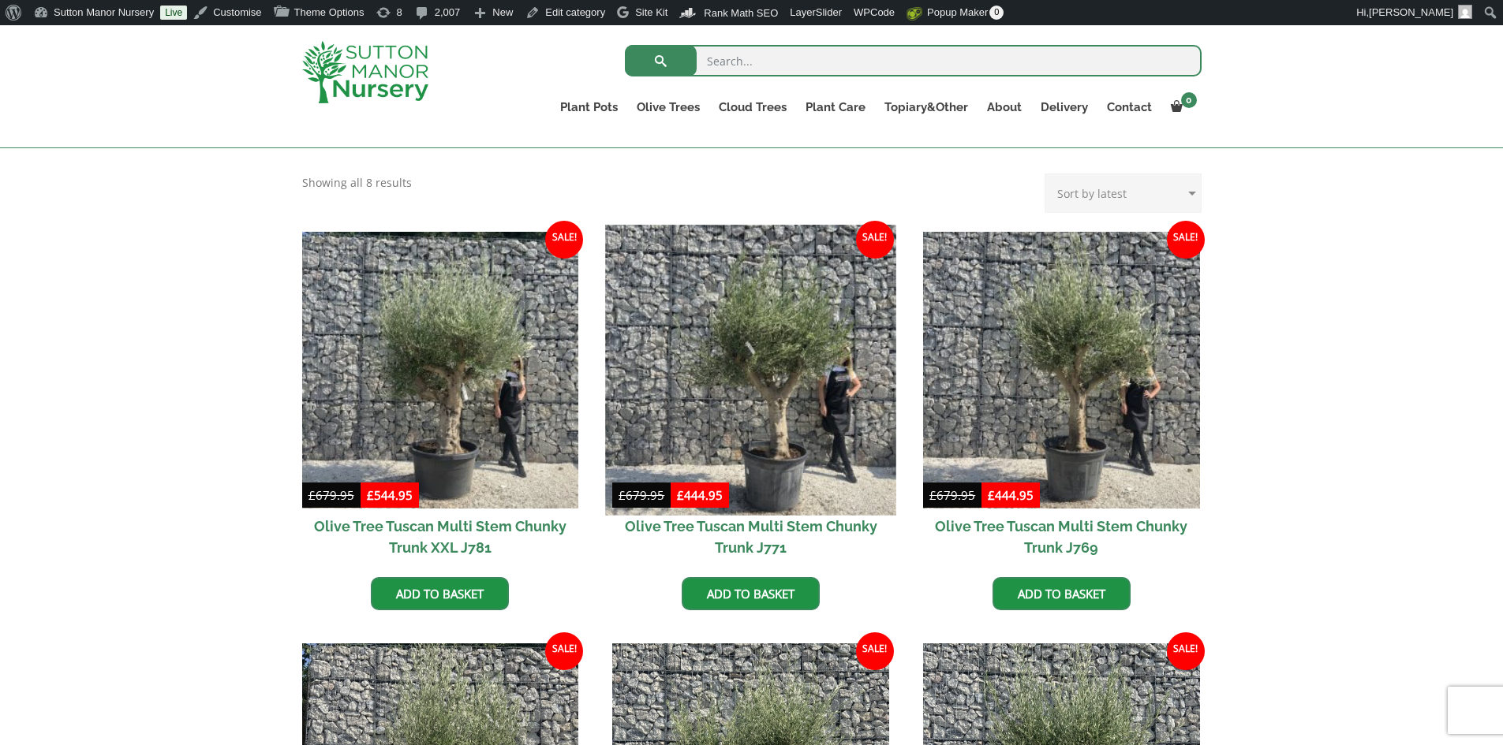
scroll to position [314, 0]
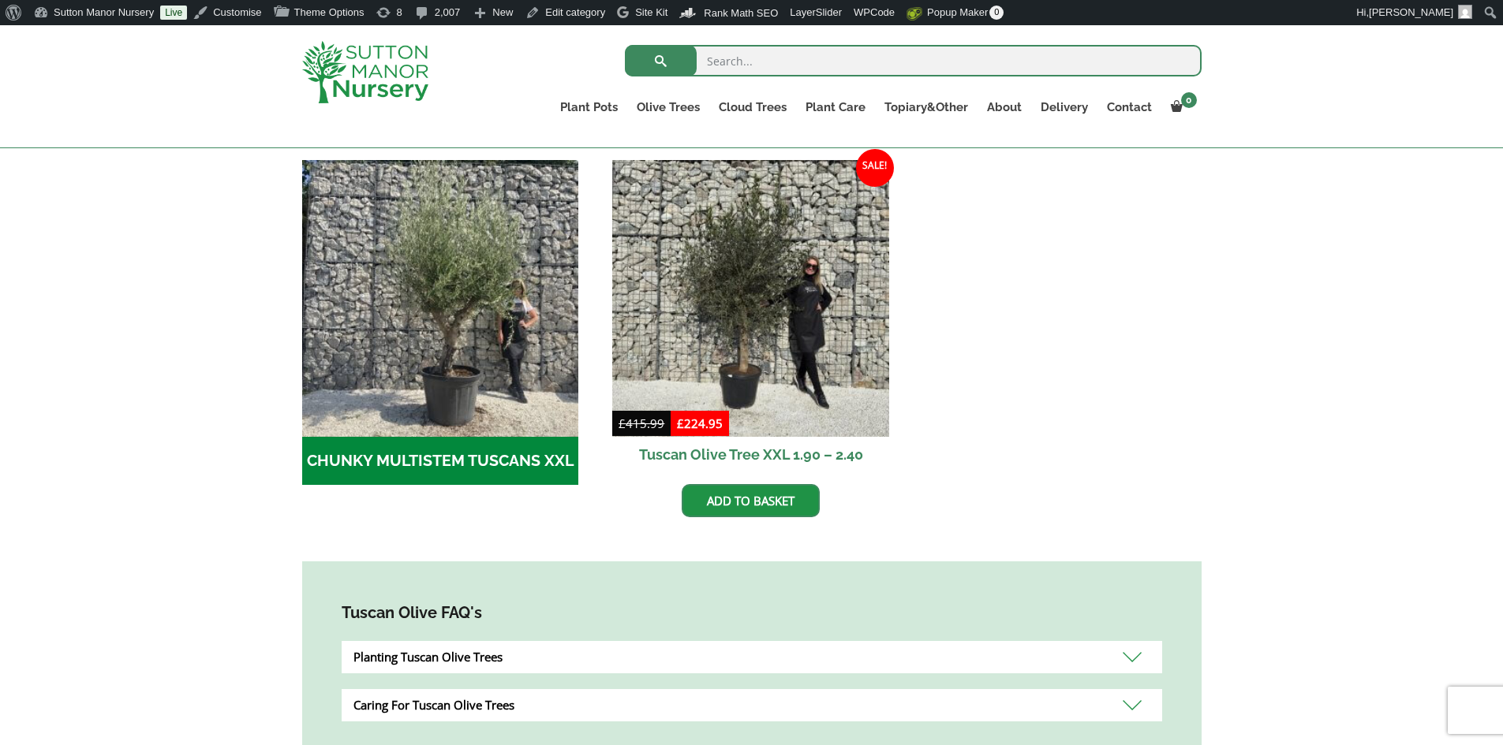
click at [385, 78] on img at bounding box center [365, 72] width 126 height 62
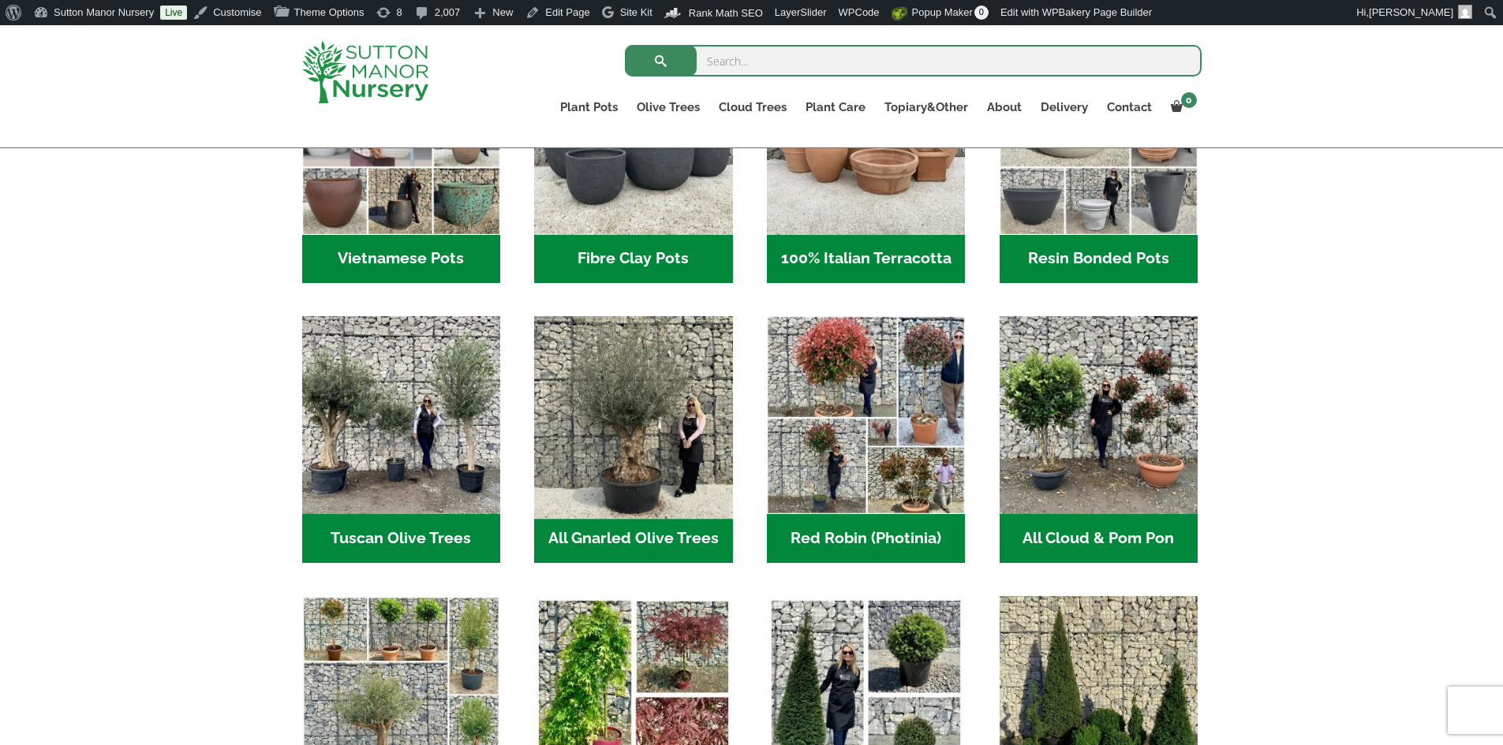
scroll to position [710, 0]
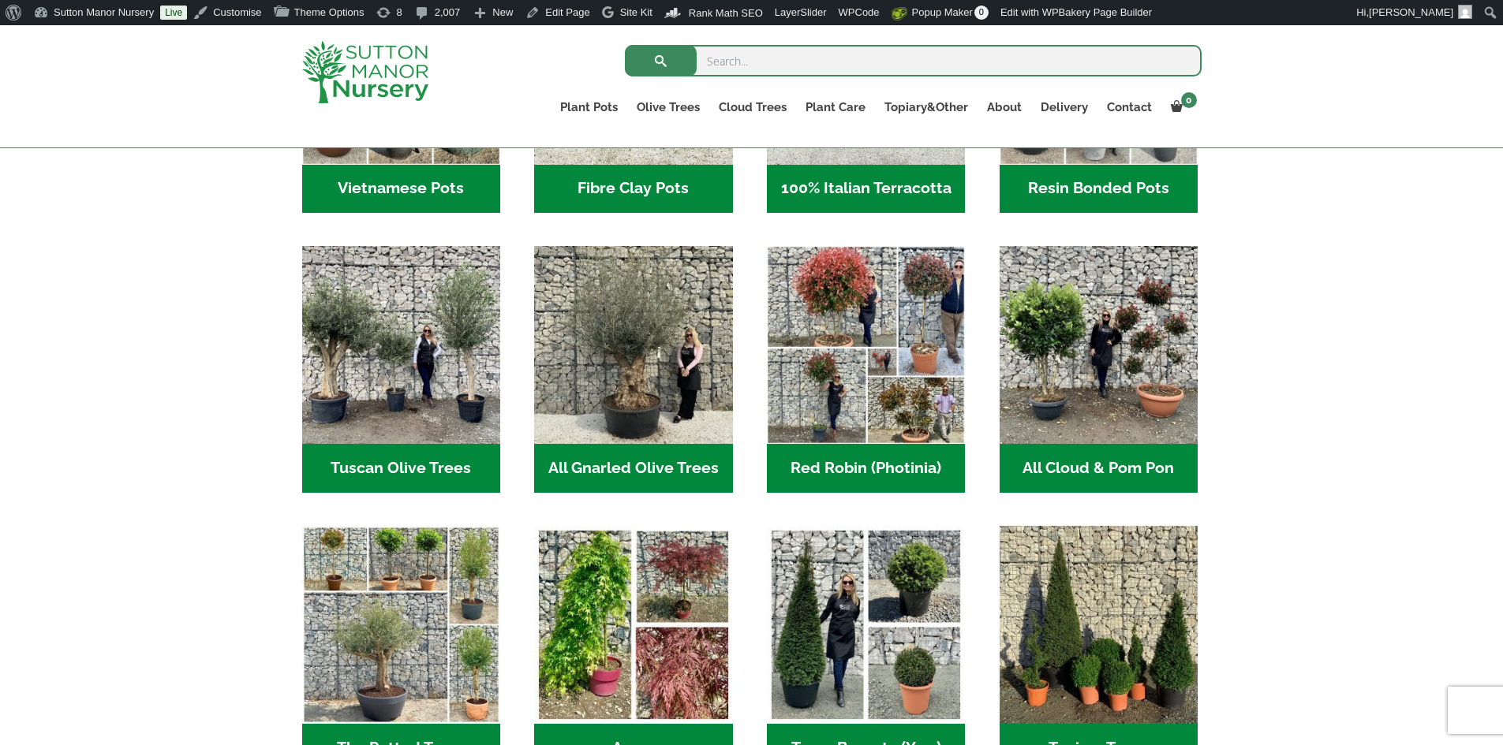
click at [675, 461] on h2 "All Gnarled Olive Trees (207)" at bounding box center [633, 468] width 198 height 49
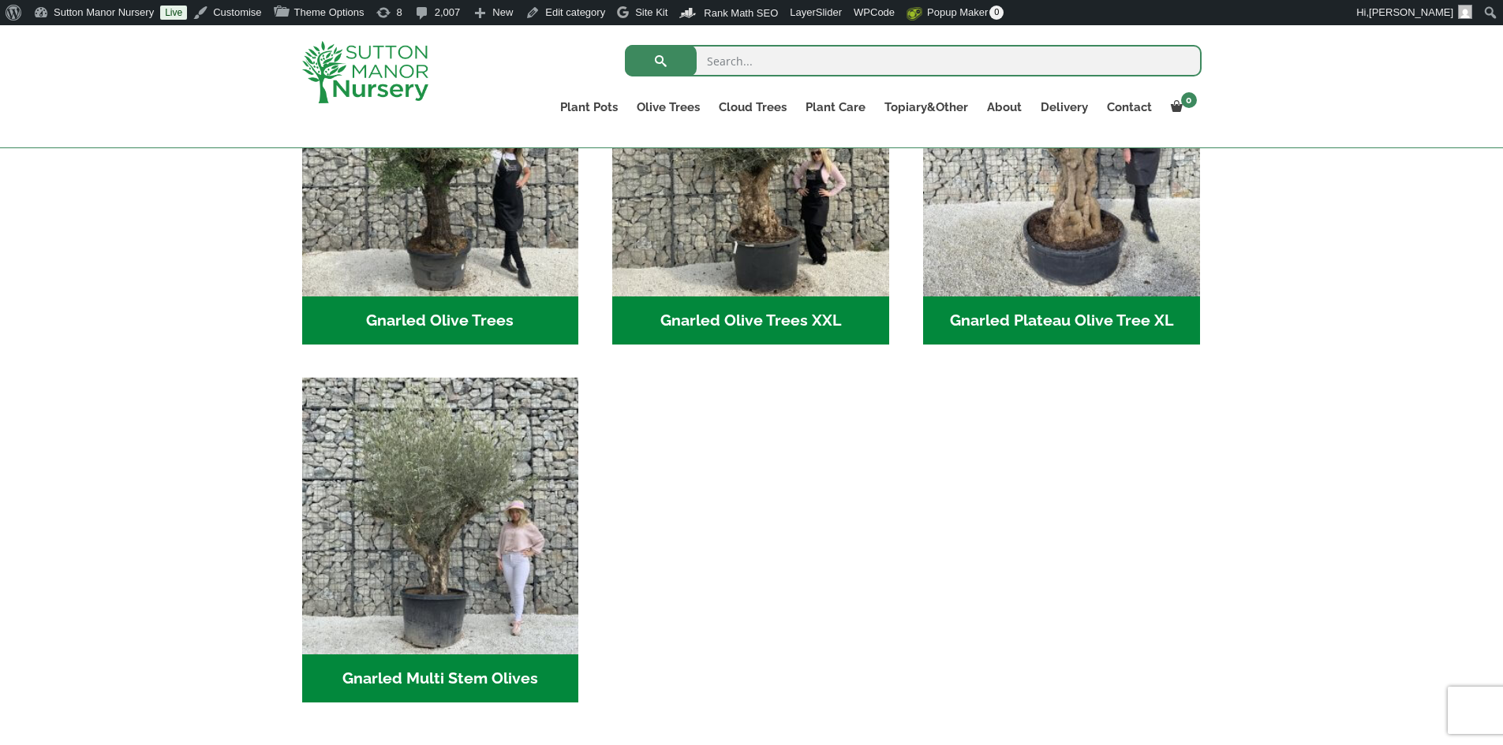
scroll to position [710, 0]
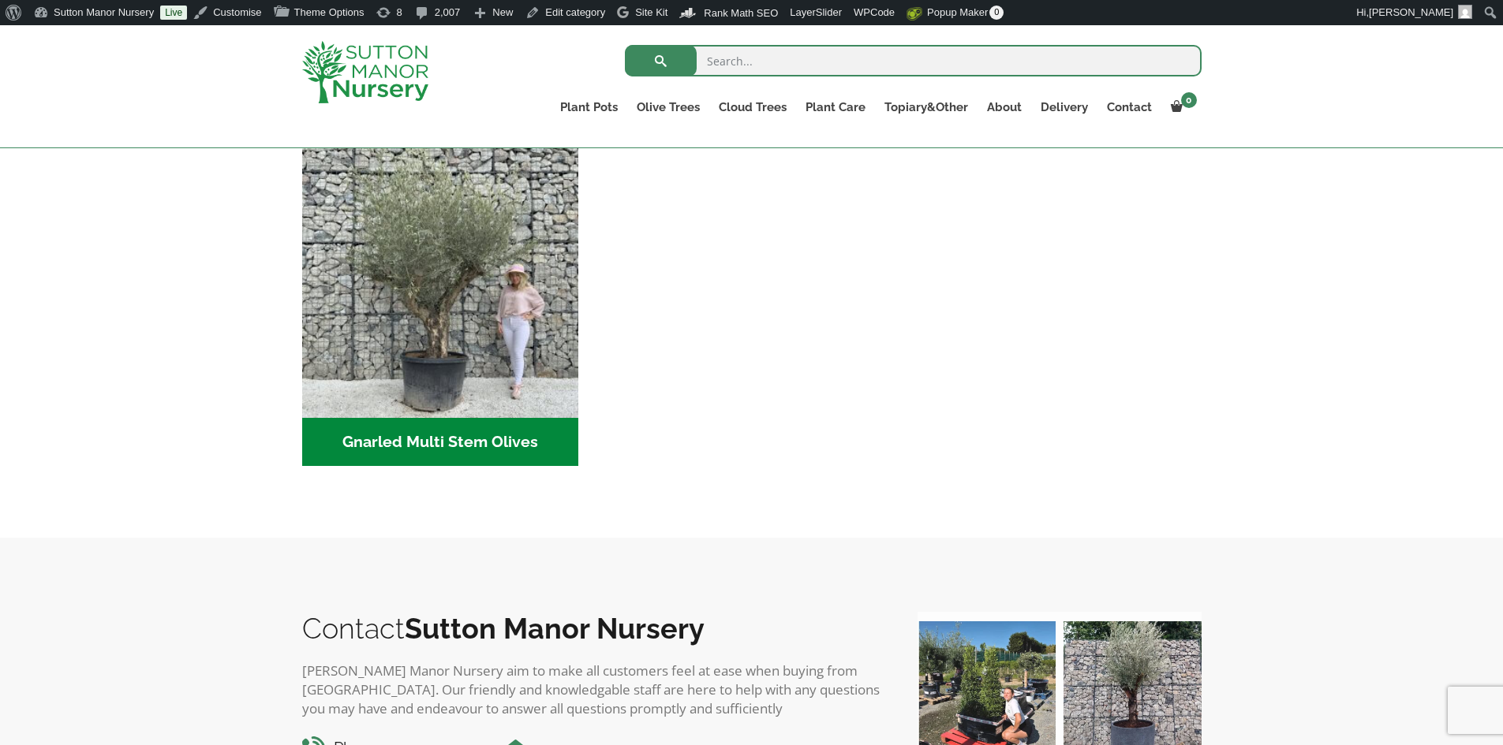
click at [506, 438] on h2 "Gnarled Multi Stem Olives (18)" at bounding box center [440, 442] width 277 height 49
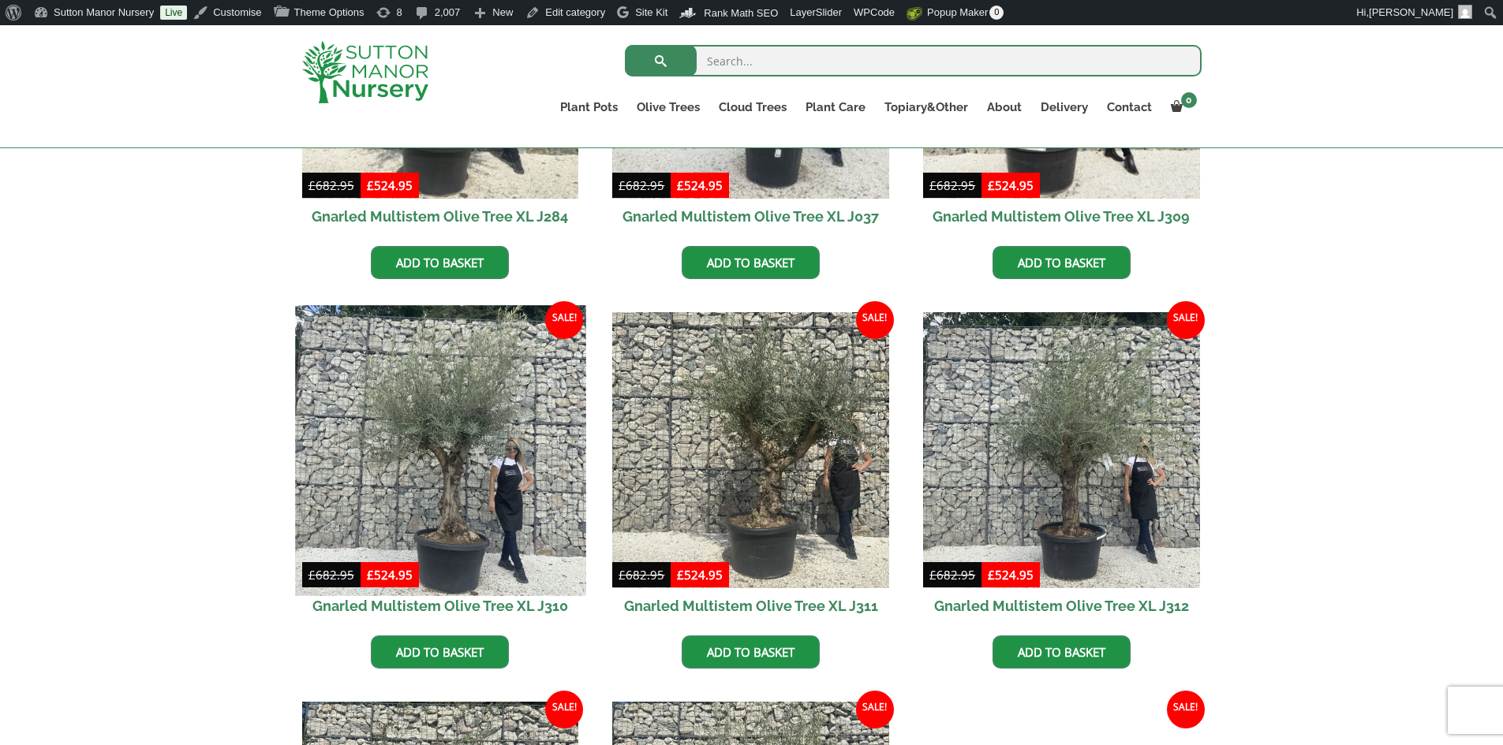
scroll to position [1026, 0]
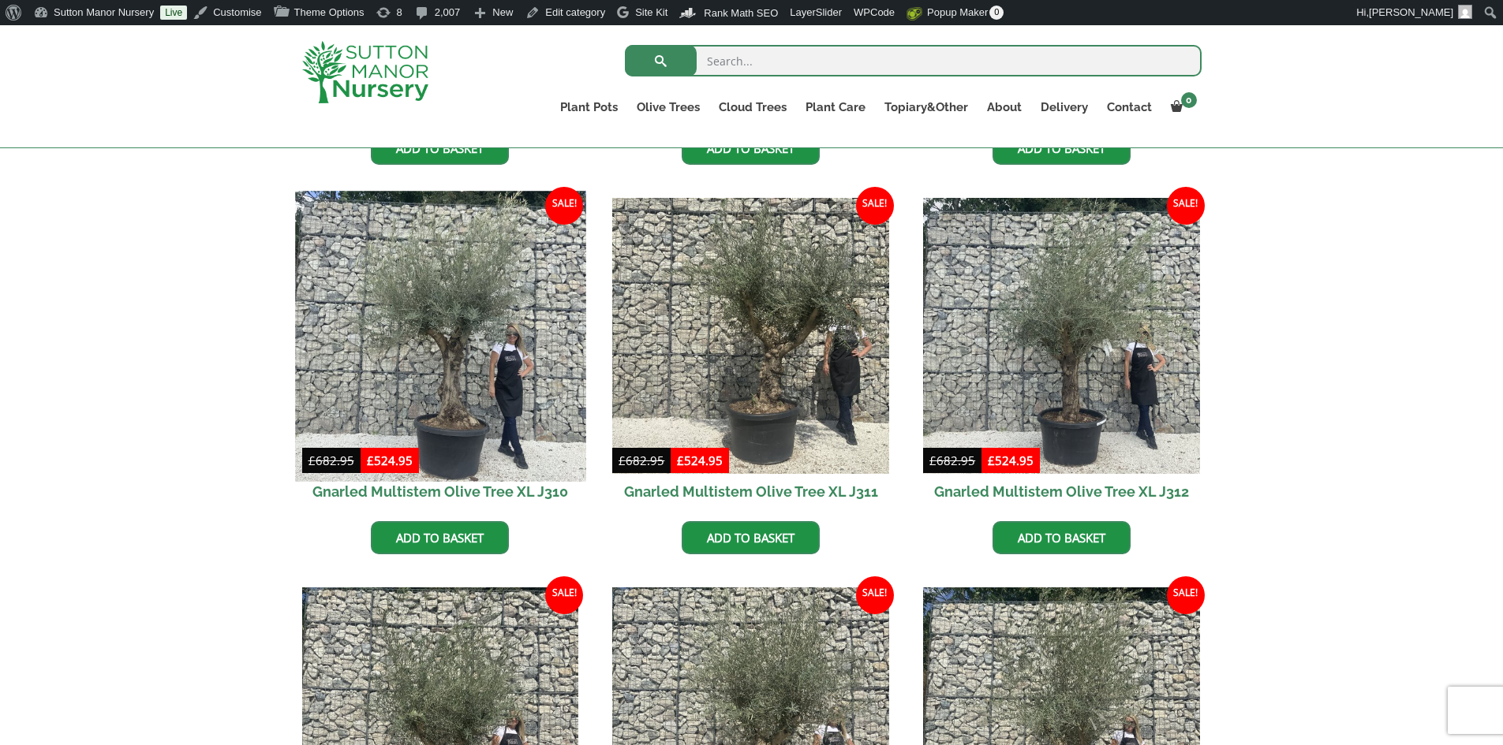
click at [473, 349] on img at bounding box center [440, 336] width 290 height 290
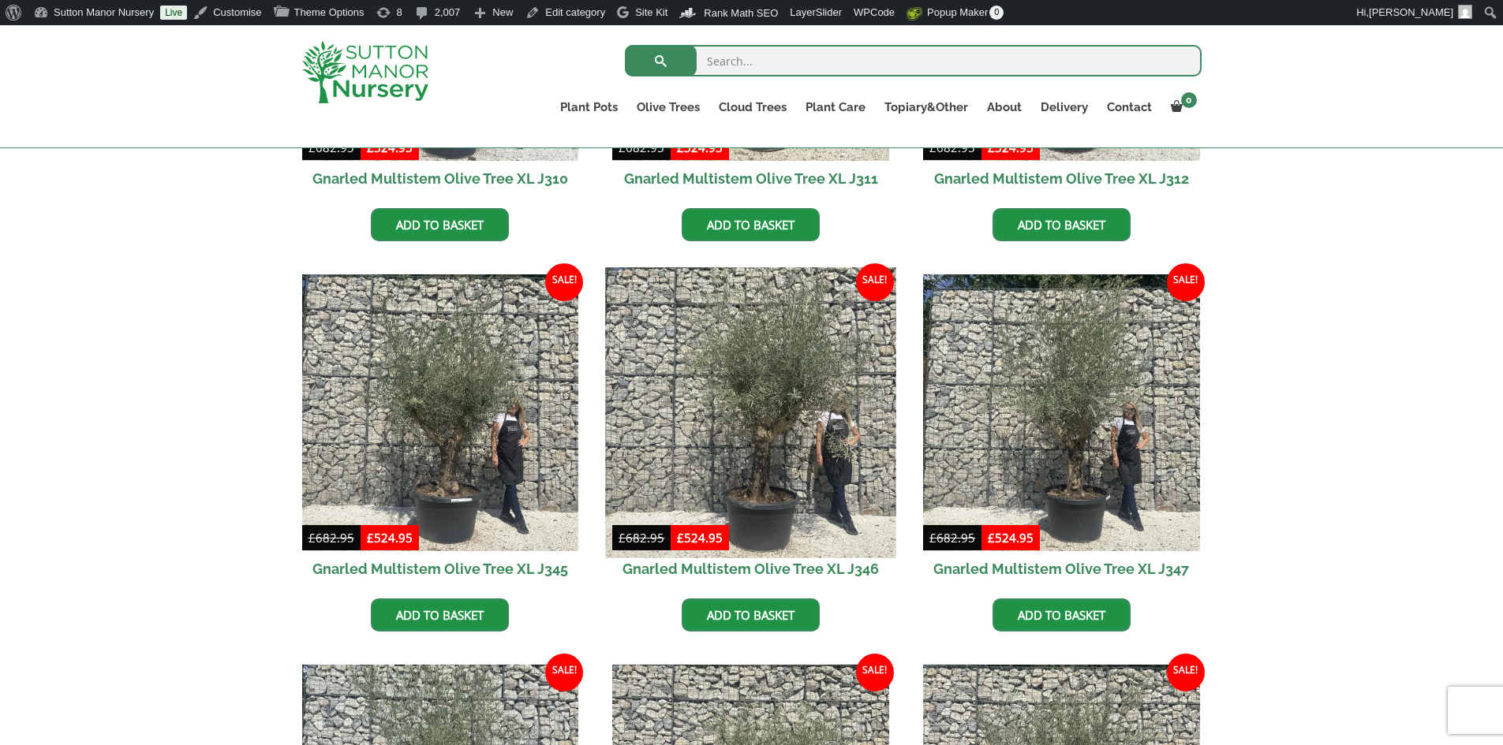
scroll to position [1420, 0]
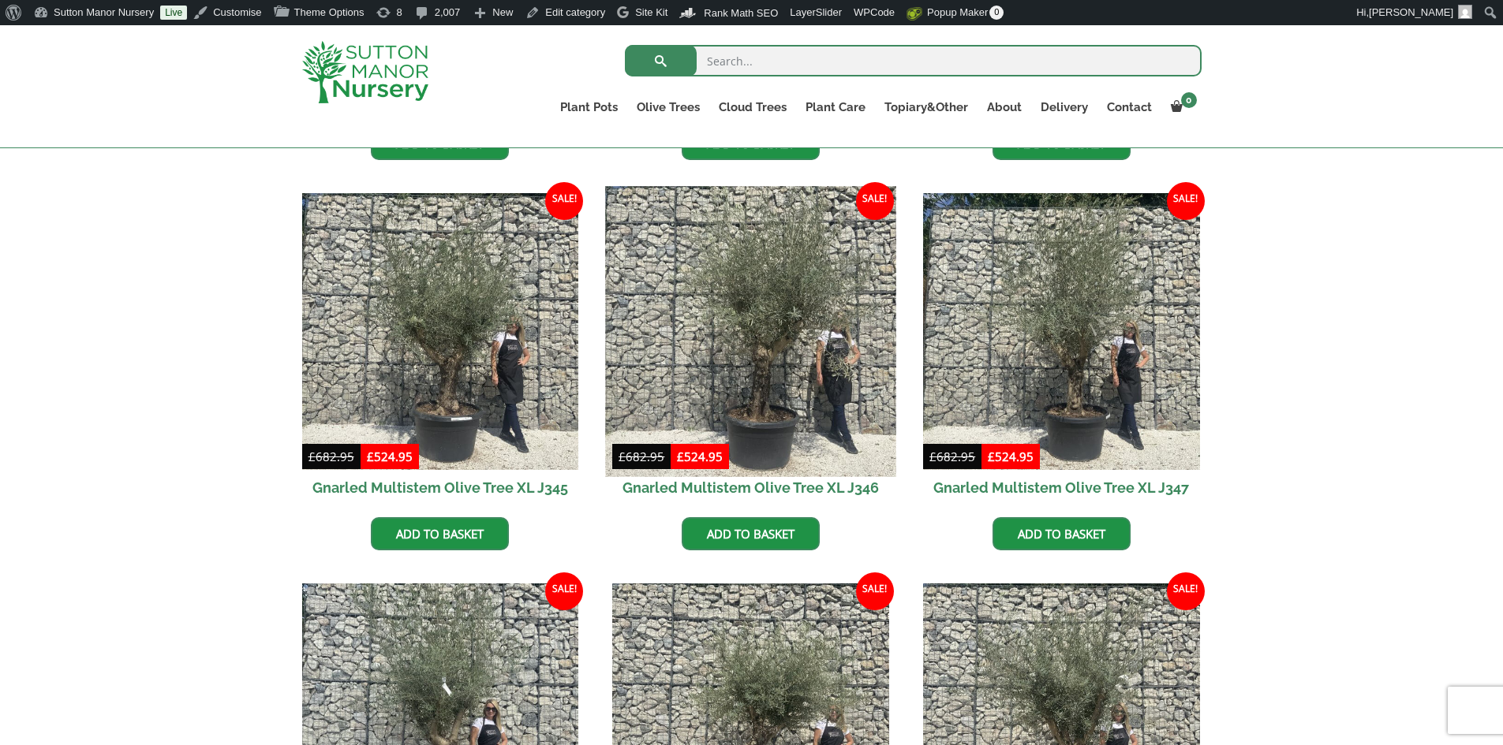
click at [779, 352] on img at bounding box center [751, 331] width 290 height 290
